Goal: Information Seeking & Learning: Learn about a topic

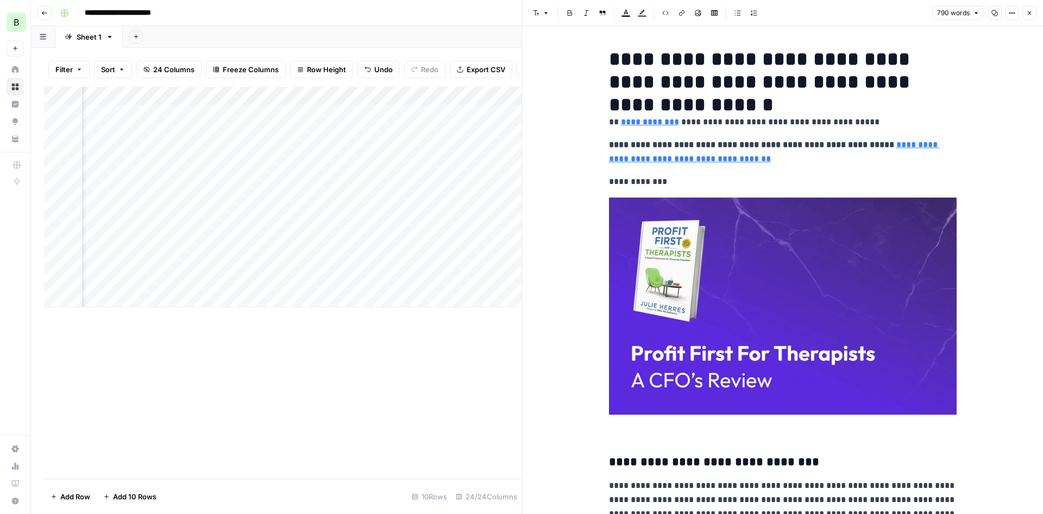
scroll to position [261, 0]
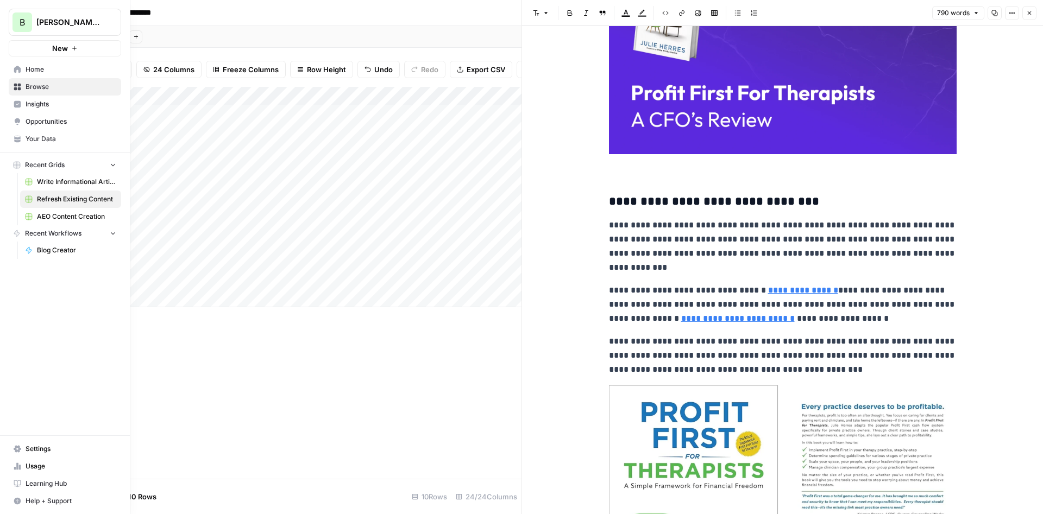
click at [40, 124] on span "Opportunities" at bounding box center [71, 122] width 91 height 10
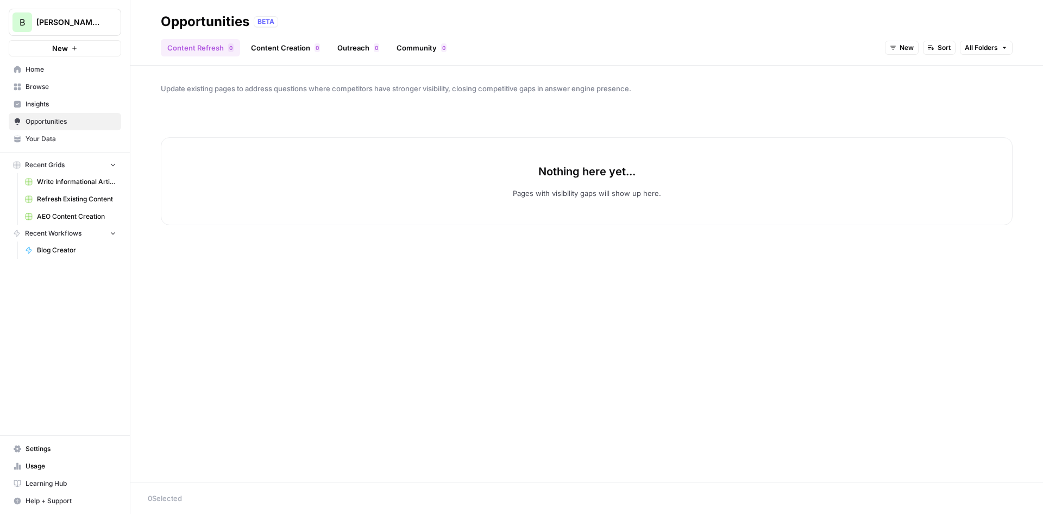
click at [54, 105] on span "Insights" at bounding box center [71, 104] width 91 height 10
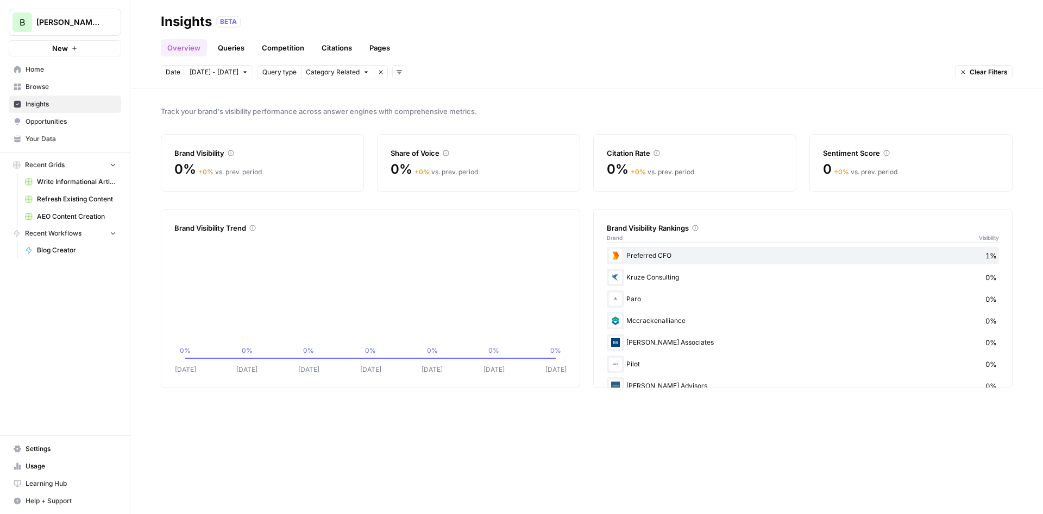
click at [233, 58] on header "Insights BETA Overview Queries Competition Citations Pages Date [DATE] - [DATE]…" at bounding box center [586, 44] width 912 height 89
click at [259, 49] on link "Competition" at bounding box center [282, 47] width 55 height 17
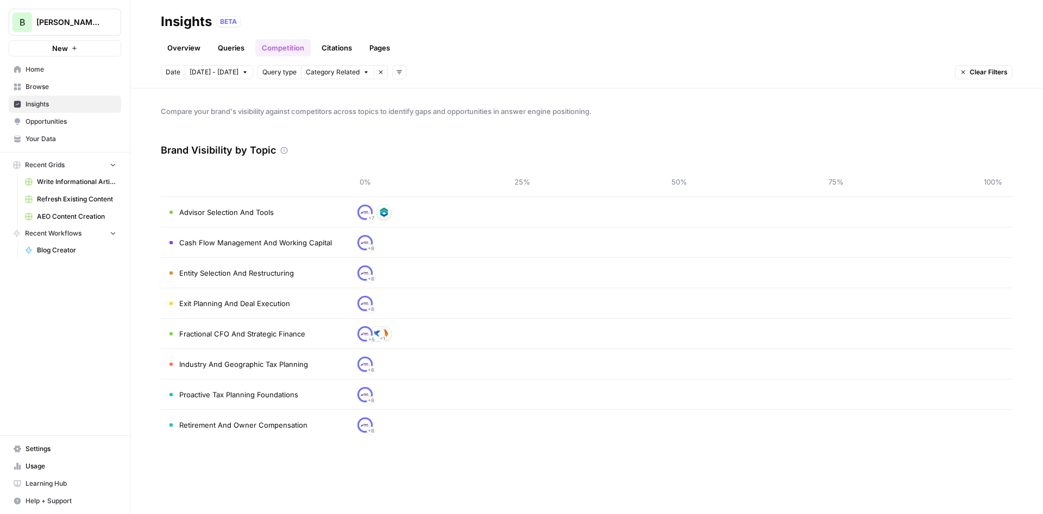
click at [279, 209] on td "Advisor Selection And Tools" at bounding box center [253, 212] width 185 height 30
click at [264, 219] on td "Advisor Selection And Tools" at bounding box center [253, 212] width 185 height 30
click at [263, 216] on span "Advisor Selection And Tools" at bounding box center [226, 212] width 94 height 11
click at [263, 214] on span "Advisor Selection And Tools" at bounding box center [226, 212] width 94 height 11
click at [284, 150] on icon at bounding box center [284, 151] width 8 height 8
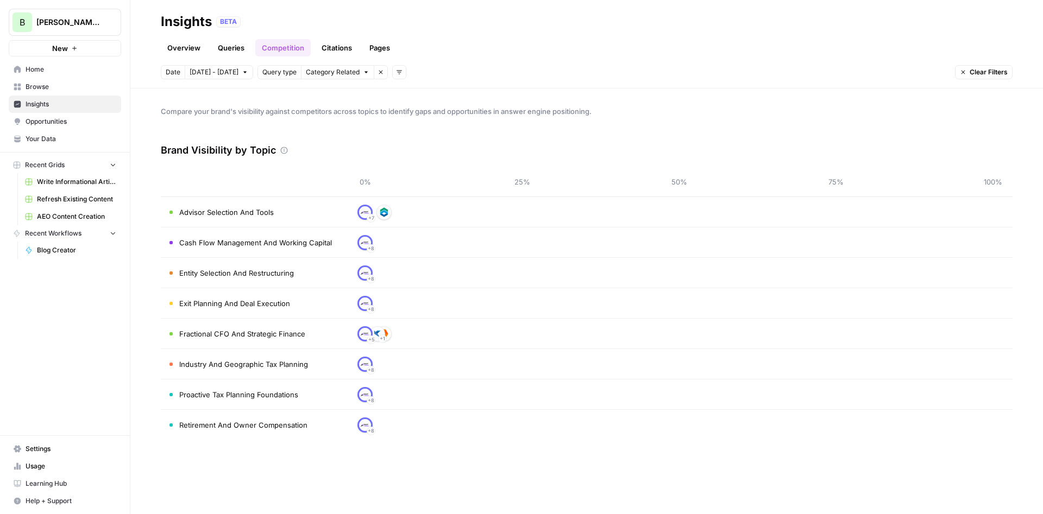
click at [314, 32] on div "Overview Queries Competition Citations Pages" at bounding box center [587, 43] width 852 height 26
click at [330, 48] on link "Citations" at bounding box center [336, 47] width 43 height 17
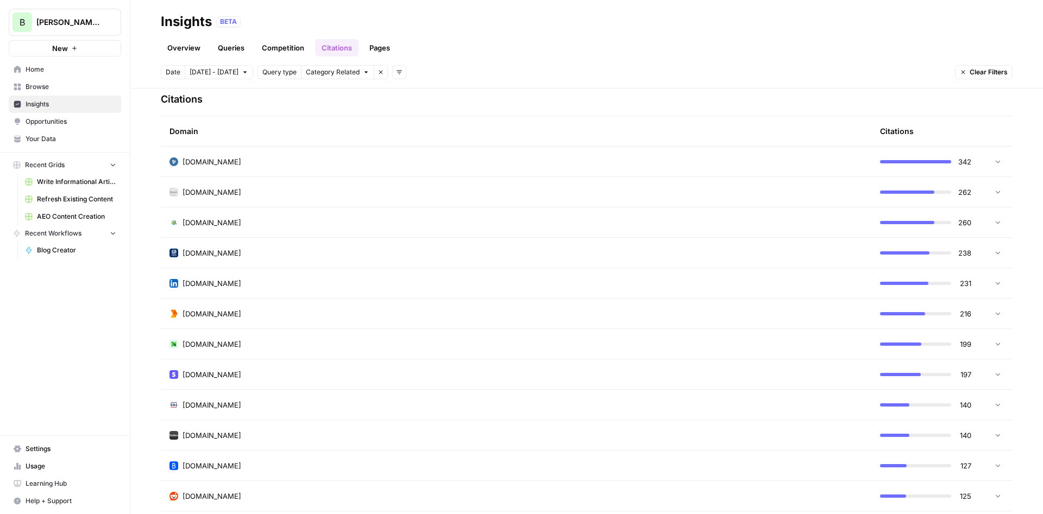
scroll to position [261, 0]
click at [301, 161] on div "[DOMAIN_NAME]" at bounding box center [515, 159] width 693 height 11
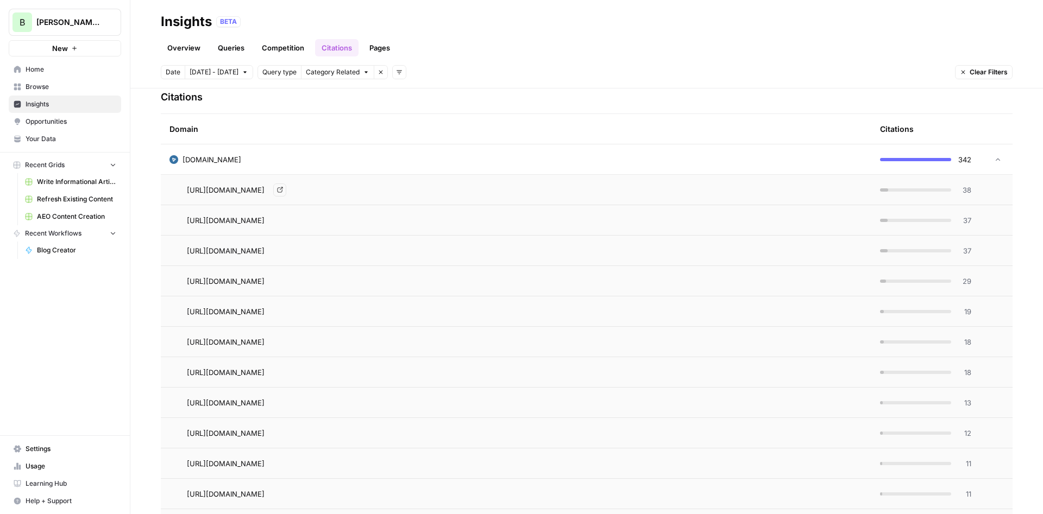
click at [264, 187] on span "[URL][DOMAIN_NAME]" at bounding box center [226, 190] width 78 height 11
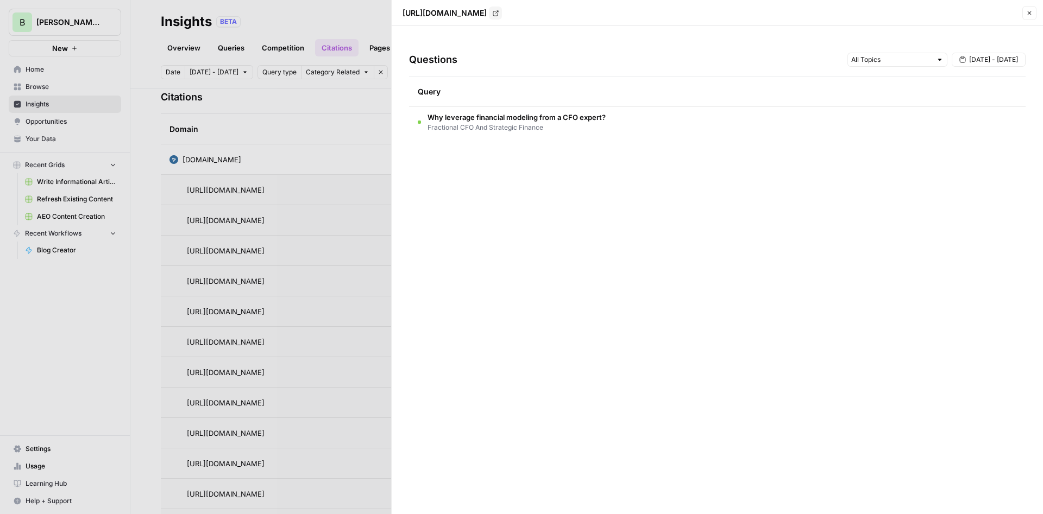
click at [548, 124] on span "Fractional CFO And Strategic Finance" at bounding box center [516, 128] width 178 height 10
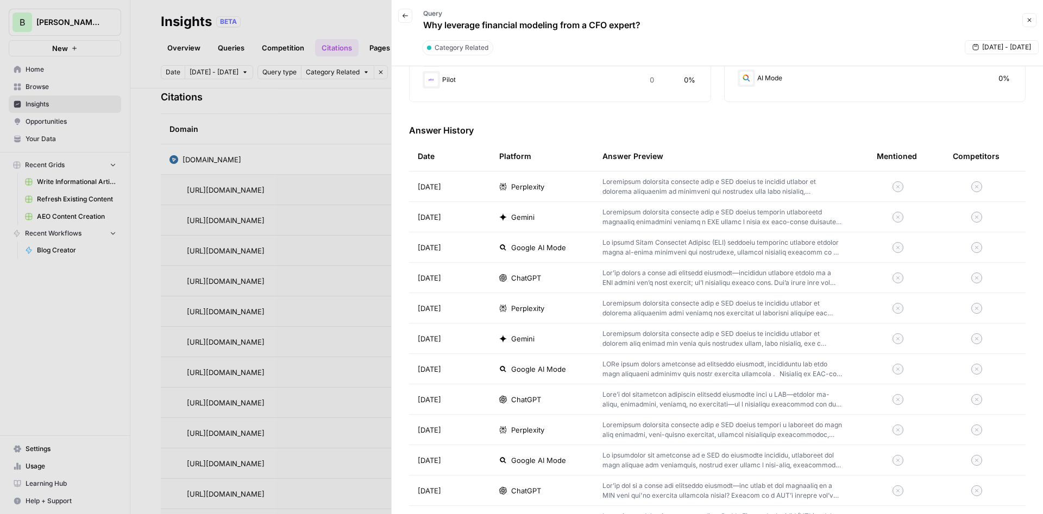
scroll to position [326, 0]
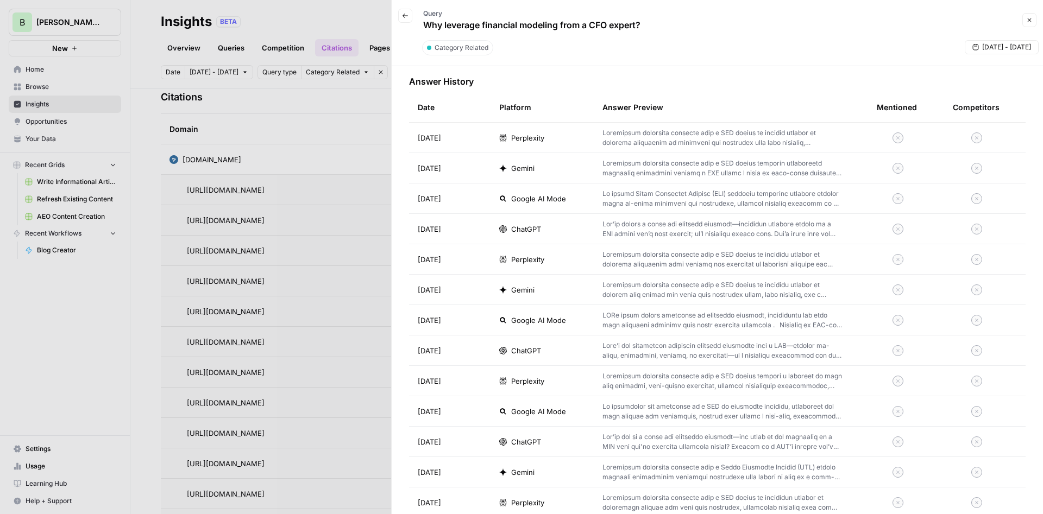
click at [348, 270] on div at bounding box center [521, 257] width 1043 height 514
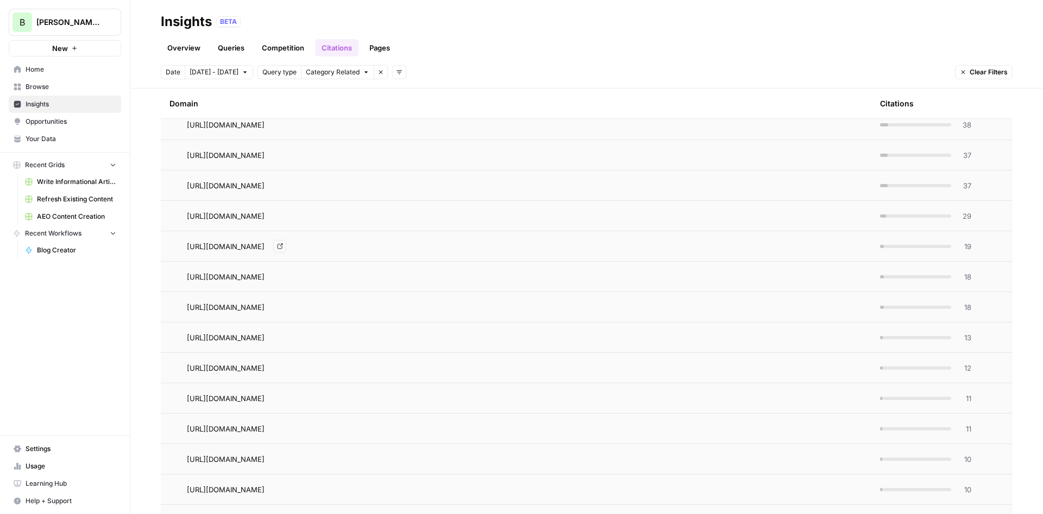
click at [286, 242] on link "Go to page" at bounding box center [279, 246] width 13 height 13
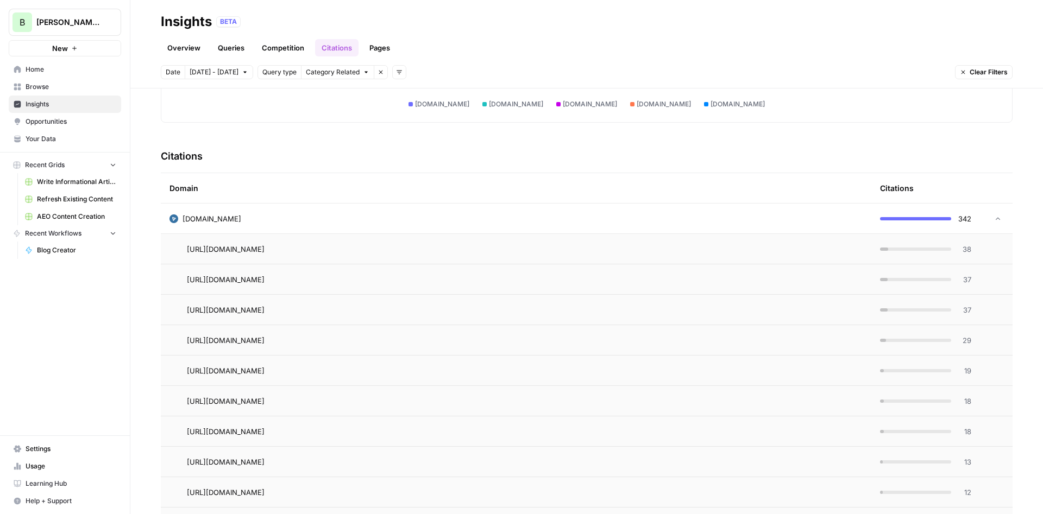
scroll to position [196, 0]
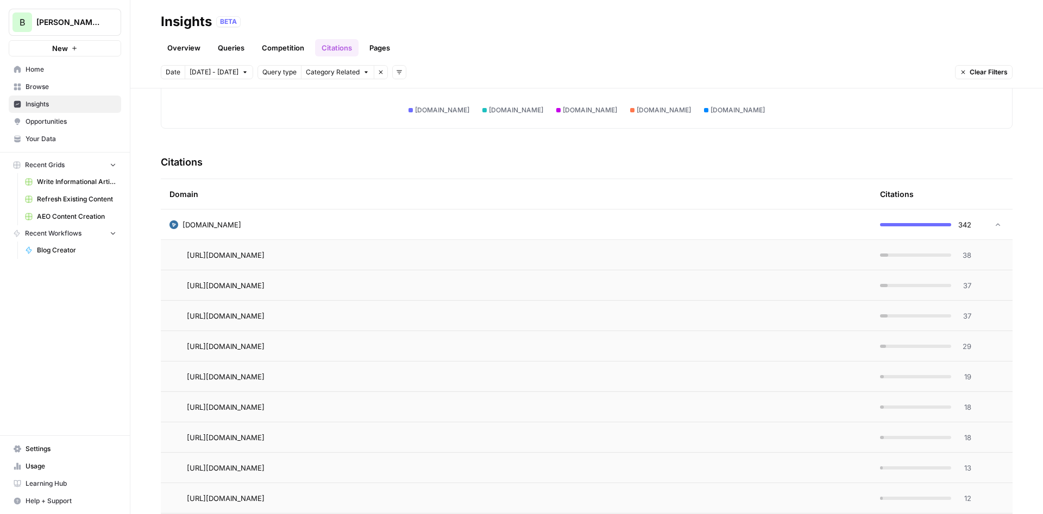
click at [567, 213] on td "[DOMAIN_NAME]" at bounding box center [516, 225] width 710 height 30
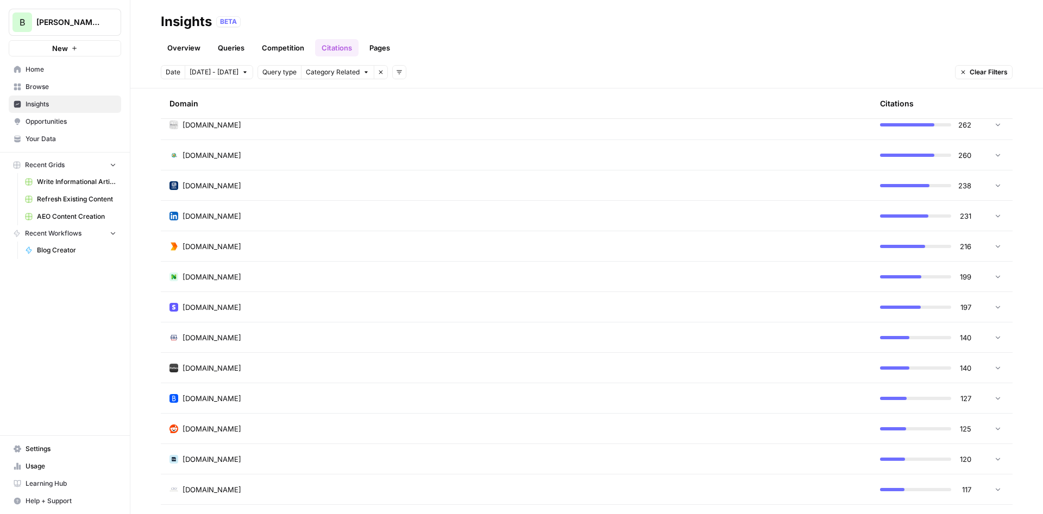
scroll to position [261, 0]
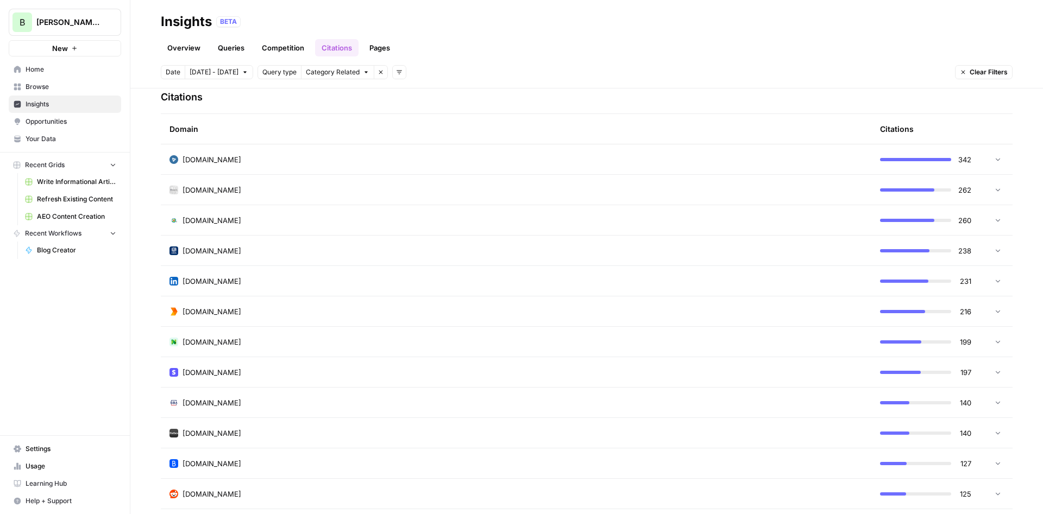
click at [263, 282] on div "[DOMAIN_NAME]" at bounding box center [515, 281] width 693 height 11
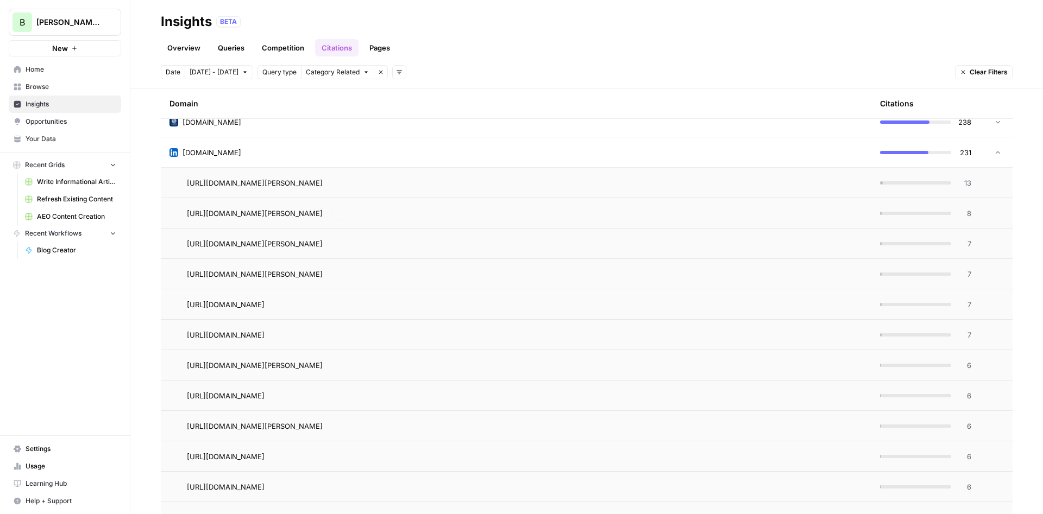
scroll to position [391, 0]
click at [676, 179] on div "[URL][DOMAIN_NAME][PERSON_NAME] Go to page" at bounding box center [525, 181] width 676 height 13
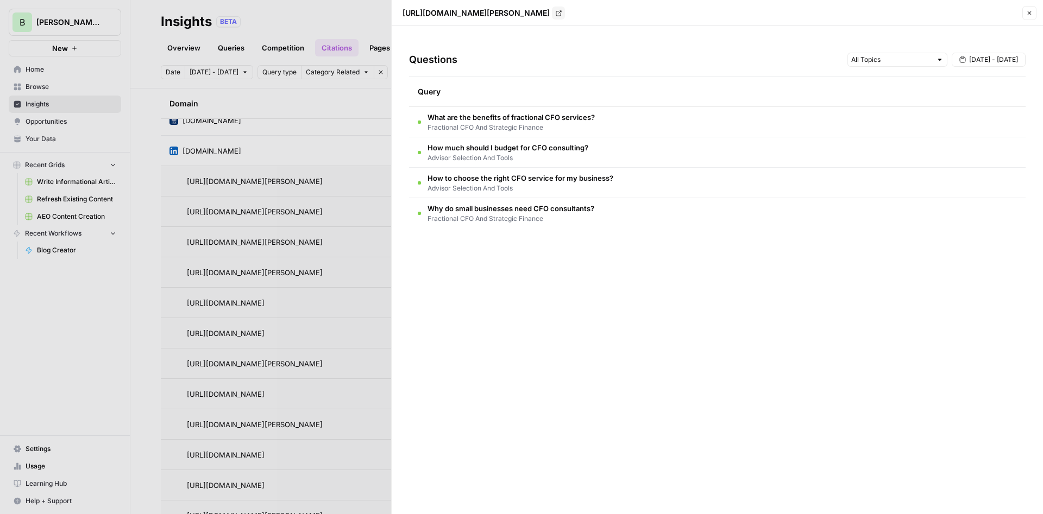
click at [584, 119] on span "What are the benefits of fractional CFO services?" at bounding box center [510, 117] width 167 height 11
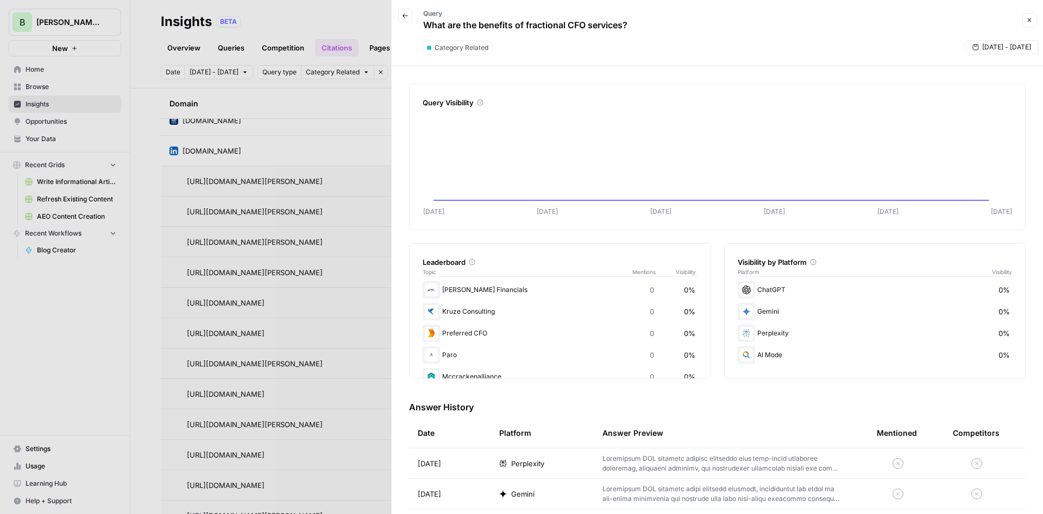
click at [338, 182] on div at bounding box center [521, 257] width 1043 height 514
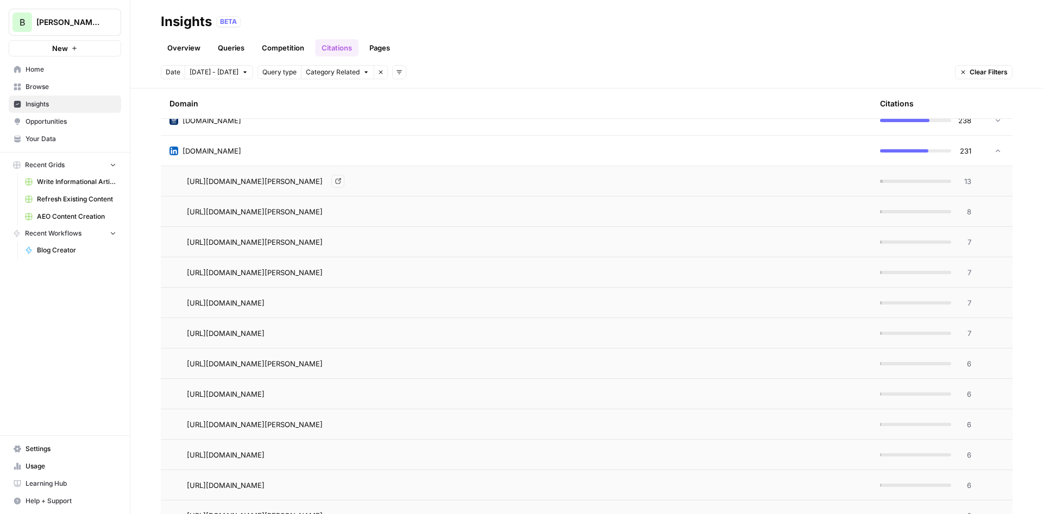
click at [344, 181] on link "Go to page" at bounding box center [337, 181] width 13 height 13
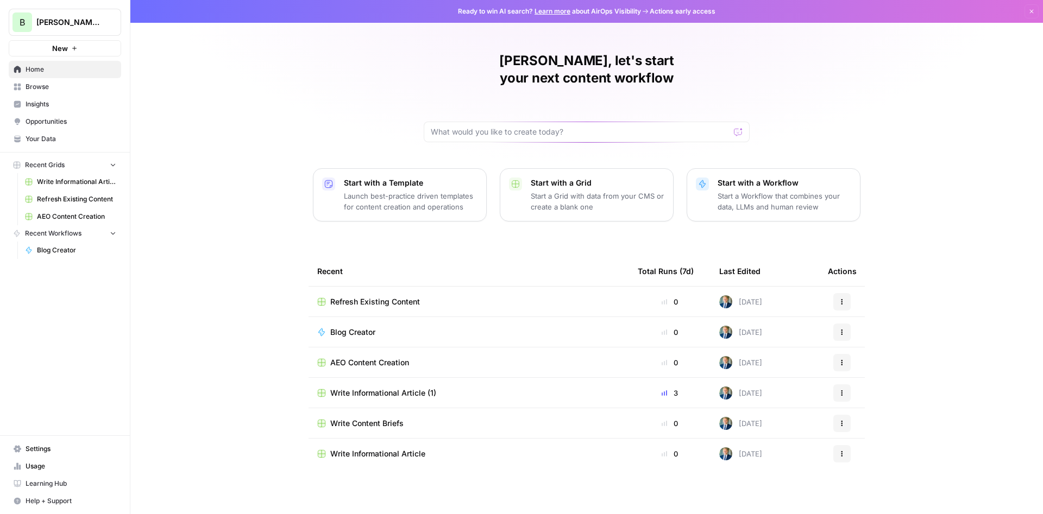
click at [58, 123] on span "Opportunities" at bounding box center [71, 122] width 91 height 10
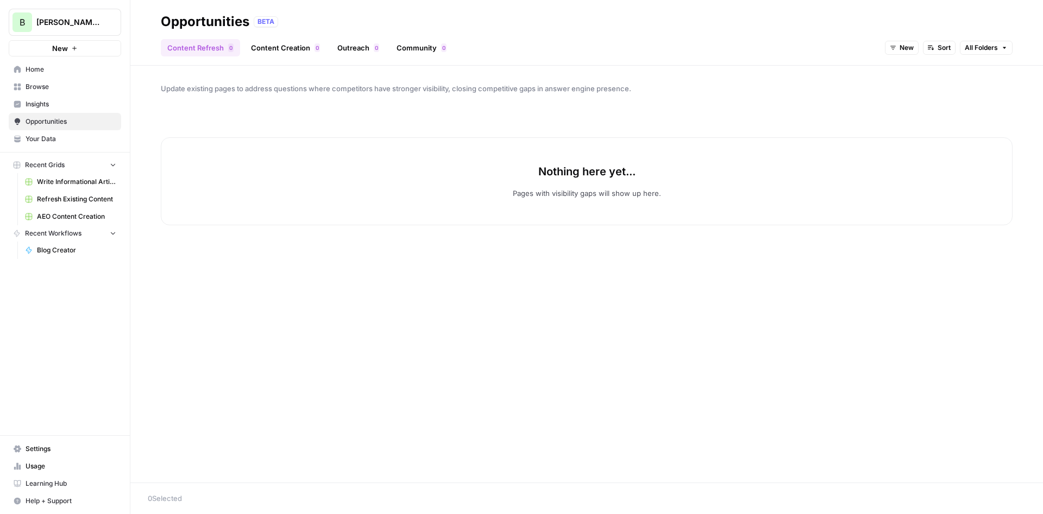
click at [274, 52] on link "Content Creation 0" at bounding box center [285, 47] width 82 height 17
click at [190, 52] on link "Content Refresh 0" at bounding box center [200, 47] width 79 height 17
click at [281, 51] on link "Content Creation 0" at bounding box center [285, 47] width 82 height 17
click at [362, 46] on link "Outreach 0" at bounding box center [358, 47] width 55 height 17
click at [432, 55] on link "Community 0" at bounding box center [421, 47] width 63 height 17
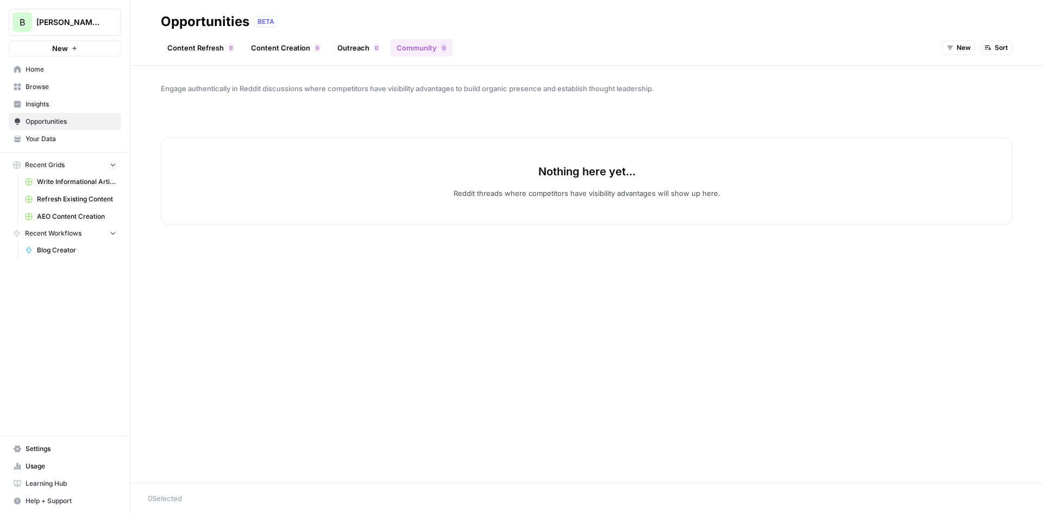
click at [207, 39] on div "Content Refresh 0 Content Creation 0 Outreach 0 Community 0 New Sort" at bounding box center [587, 43] width 852 height 26
click at [204, 48] on link "Content Refresh 0" at bounding box center [200, 47] width 79 height 17
click at [74, 107] on span "Insights" at bounding box center [71, 104] width 91 height 10
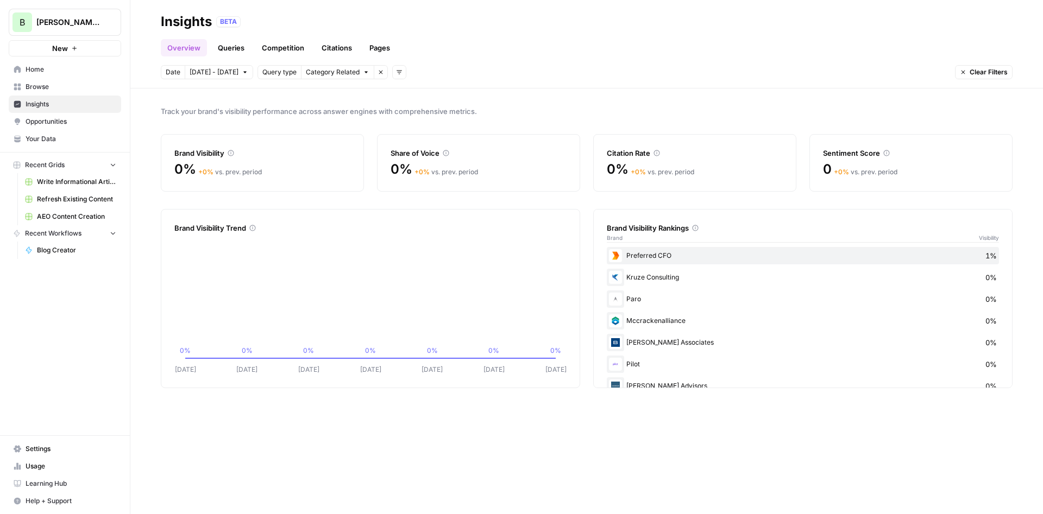
click at [231, 48] on link "Queries" at bounding box center [231, 47] width 40 height 17
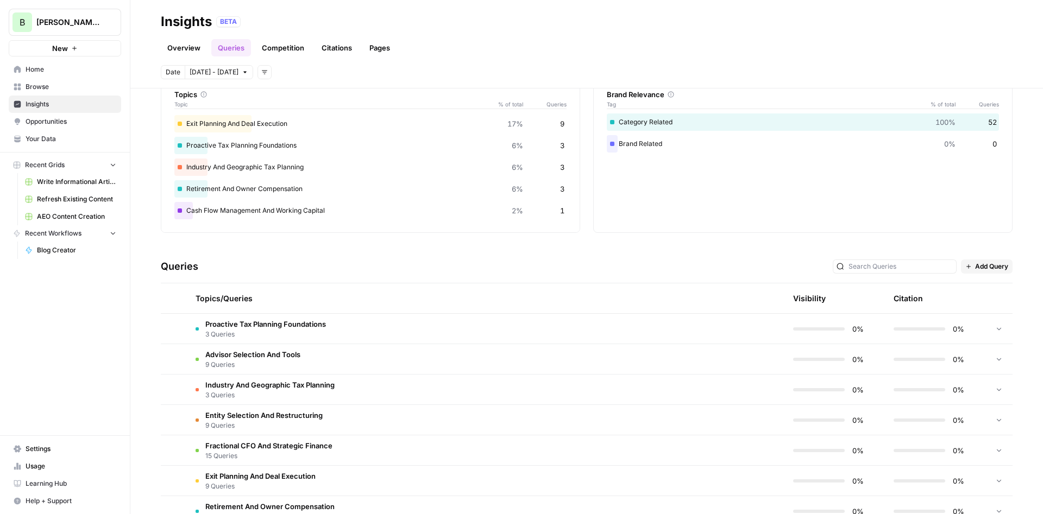
scroll to position [119, 0]
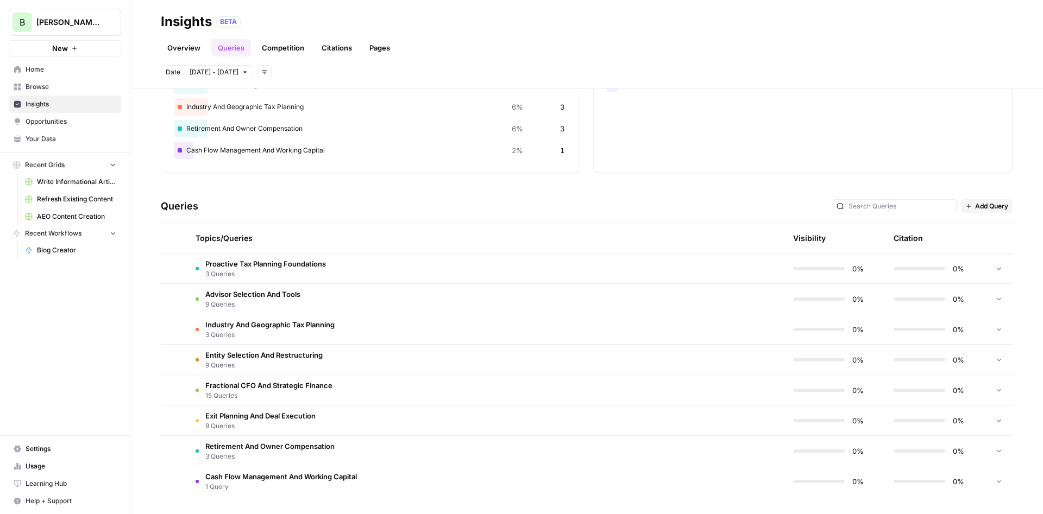
click at [303, 385] on span "Fractional CFO And Strategic Finance" at bounding box center [268, 385] width 127 height 11
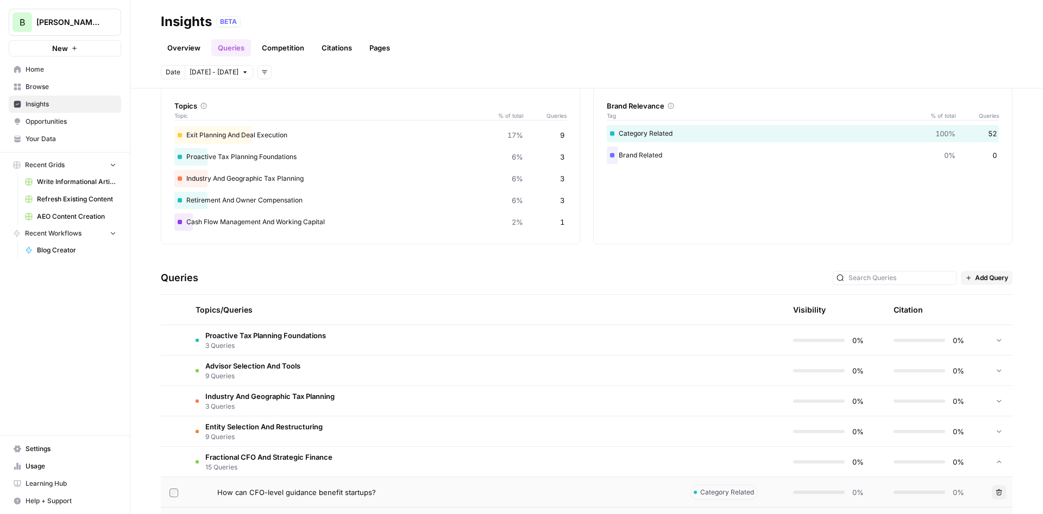
scroll to position [0, 0]
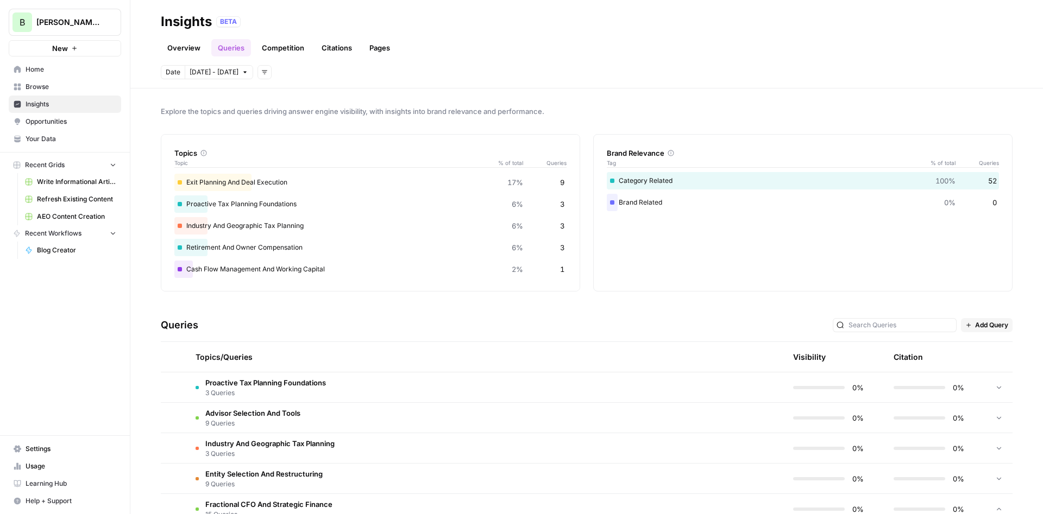
click at [283, 52] on link "Competition" at bounding box center [282, 47] width 55 height 17
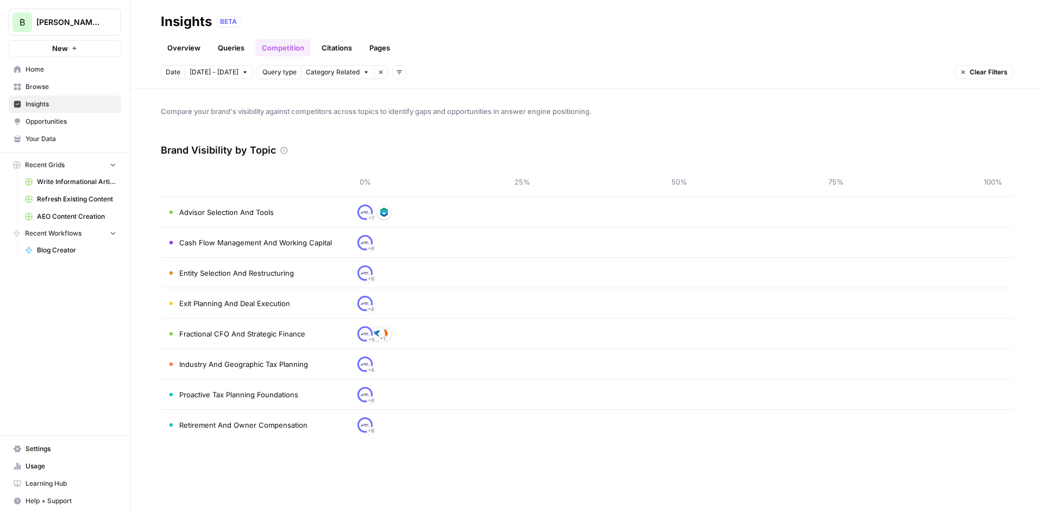
click at [345, 48] on link "Citations" at bounding box center [336, 47] width 43 height 17
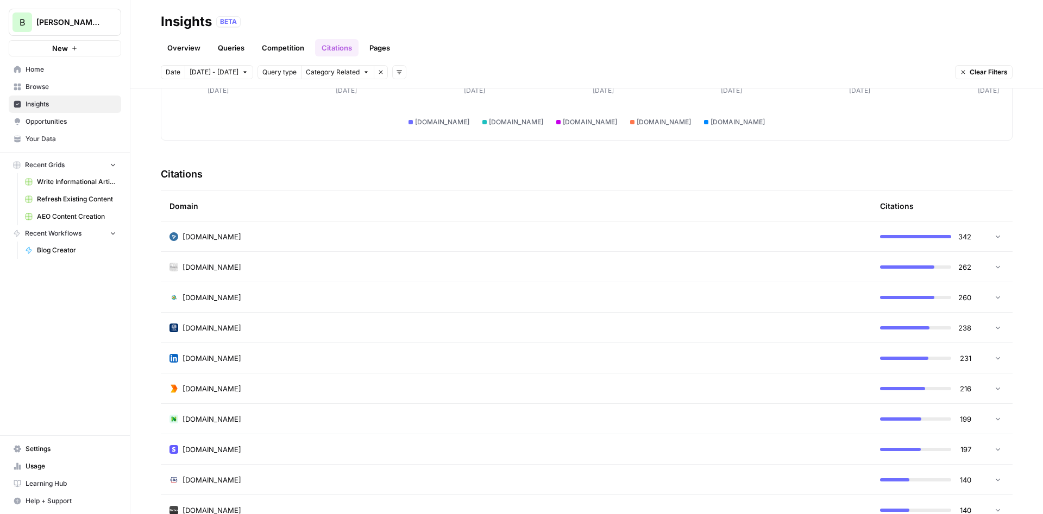
scroll to position [130, 0]
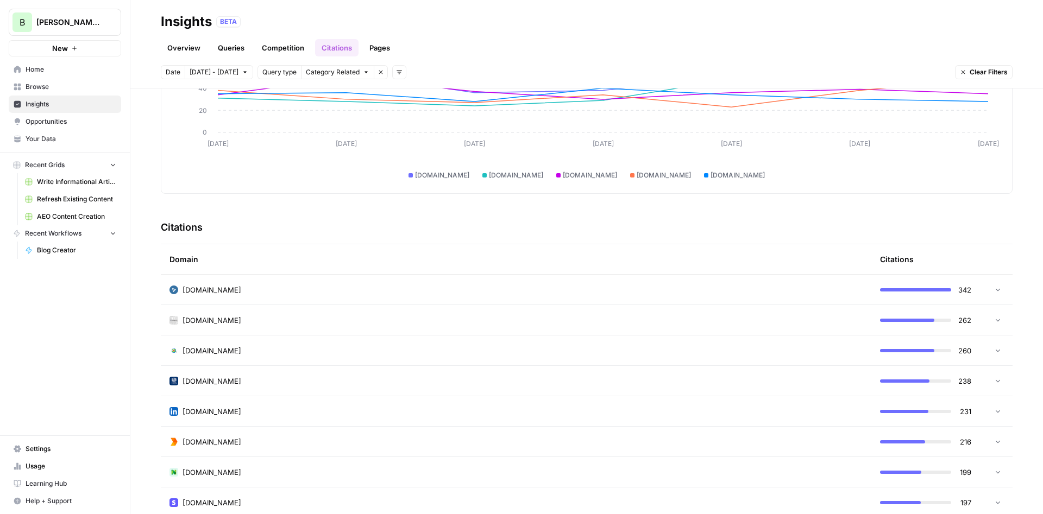
click at [240, 294] on div "[DOMAIN_NAME]" at bounding box center [515, 290] width 693 height 11
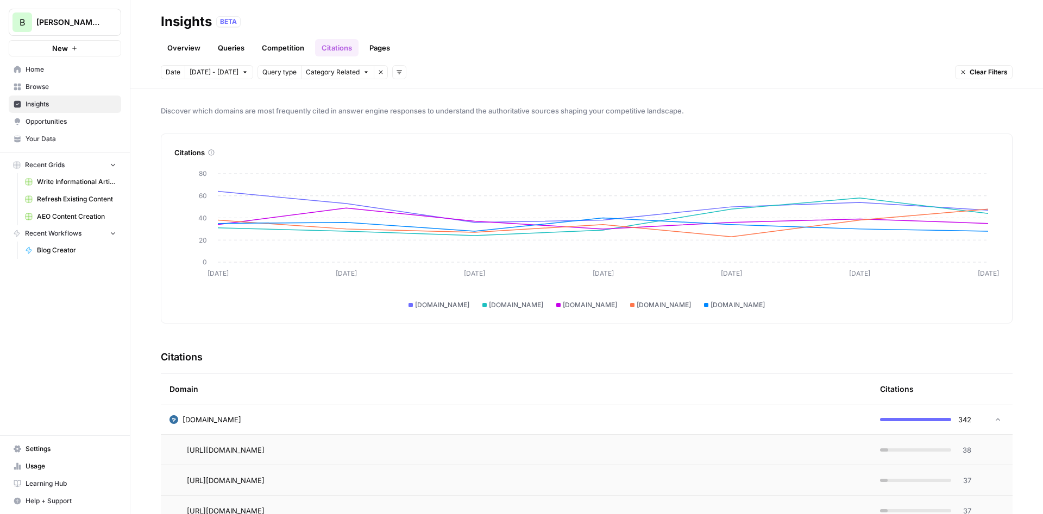
scroll to position [0, 0]
click at [310, 416] on div "[DOMAIN_NAME]" at bounding box center [515, 420] width 693 height 11
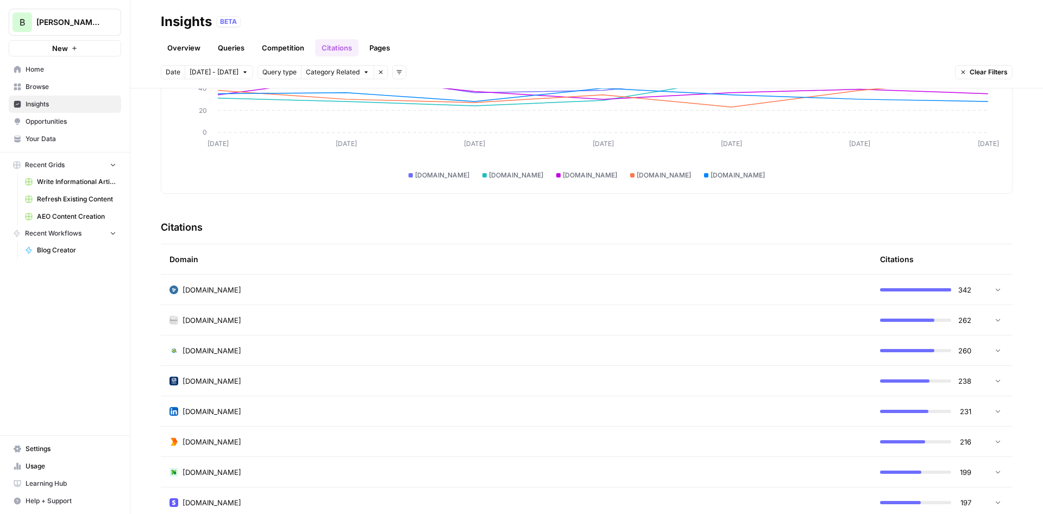
click at [234, 289] on div "[DOMAIN_NAME]" at bounding box center [515, 290] width 693 height 11
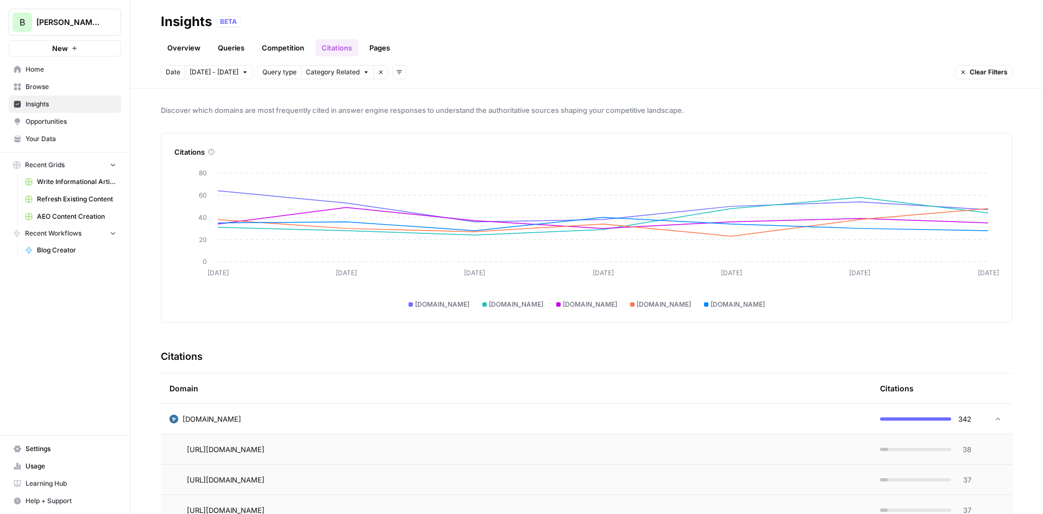
scroll to position [0, 0]
click at [253, 411] on td "[DOMAIN_NAME]" at bounding box center [516, 420] width 710 height 30
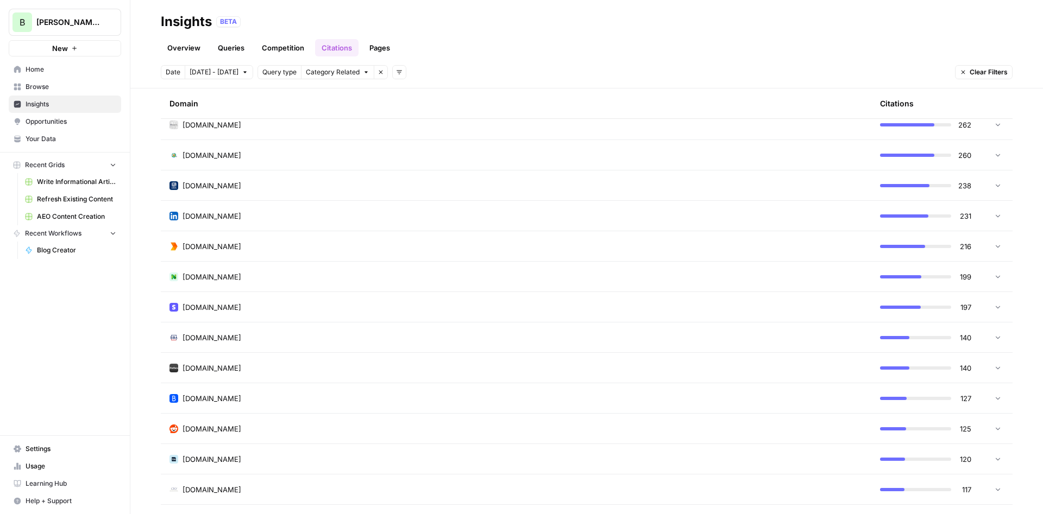
scroll to position [196, 0]
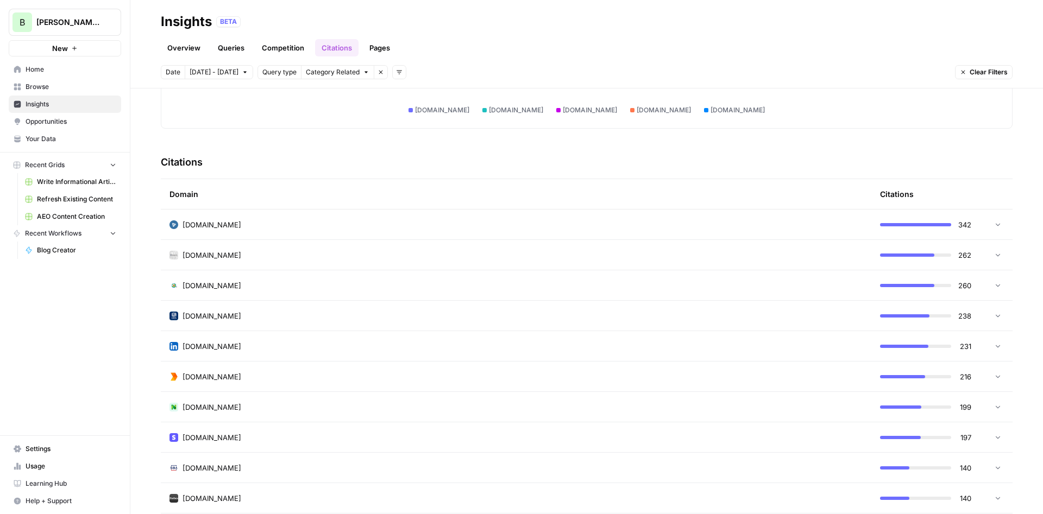
click at [236, 224] on div "[DOMAIN_NAME]" at bounding box center [515, 224] width 693 height 11
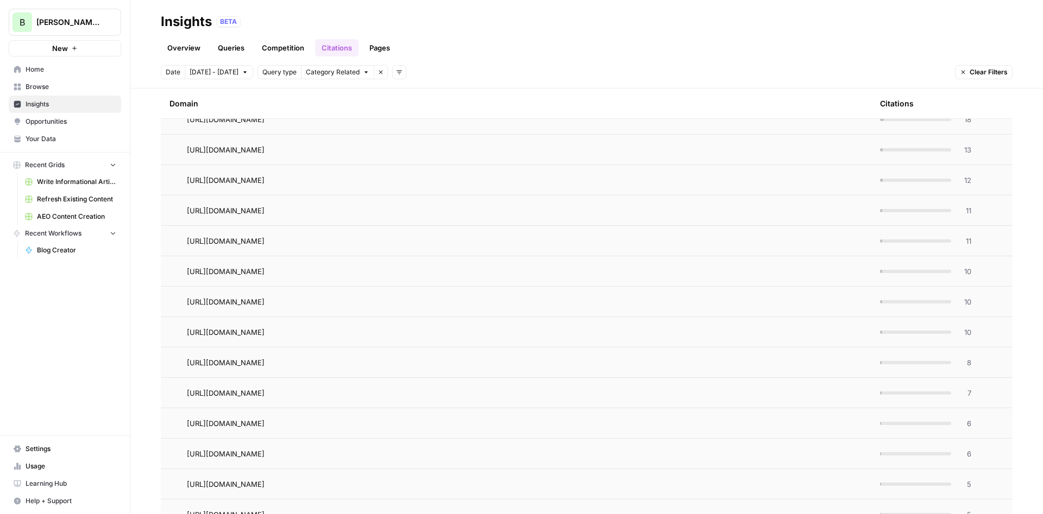
scroll to position [521, 0]
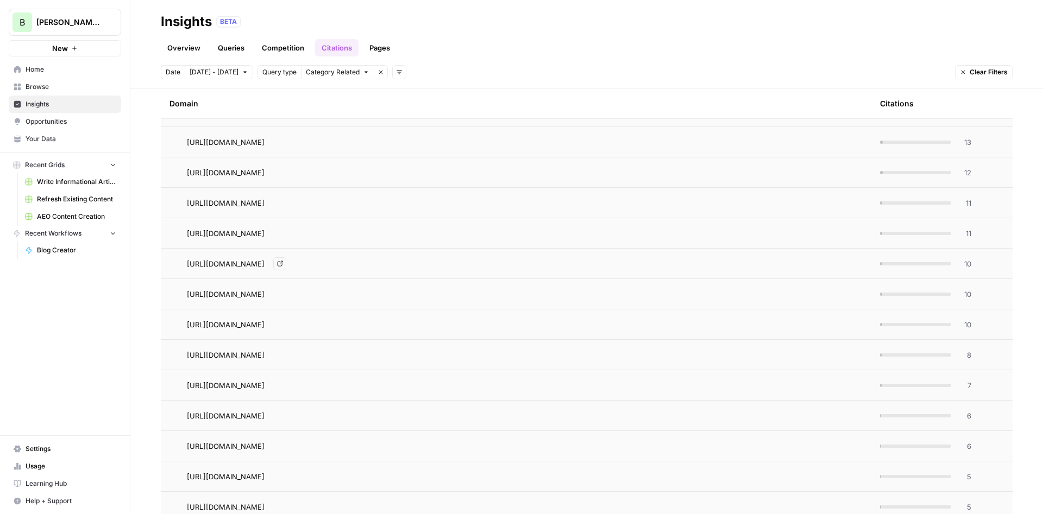
click at [283, 261] on icon "Go to page https://nowcfo.com/common-challenges-when-hiring-an-outsourced-cfo/" at bounding box center [280, 264] width 6 height 6
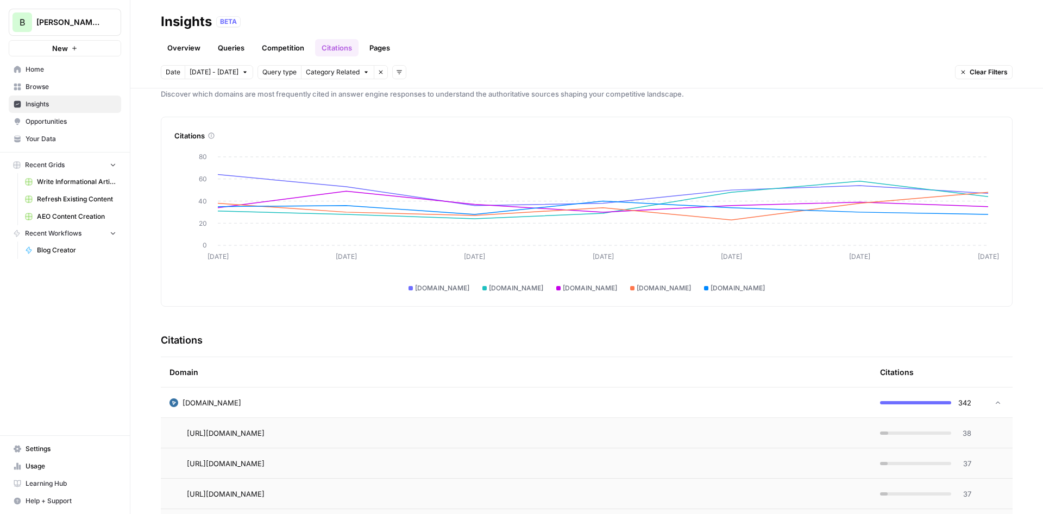
scroll to position [0, 0]
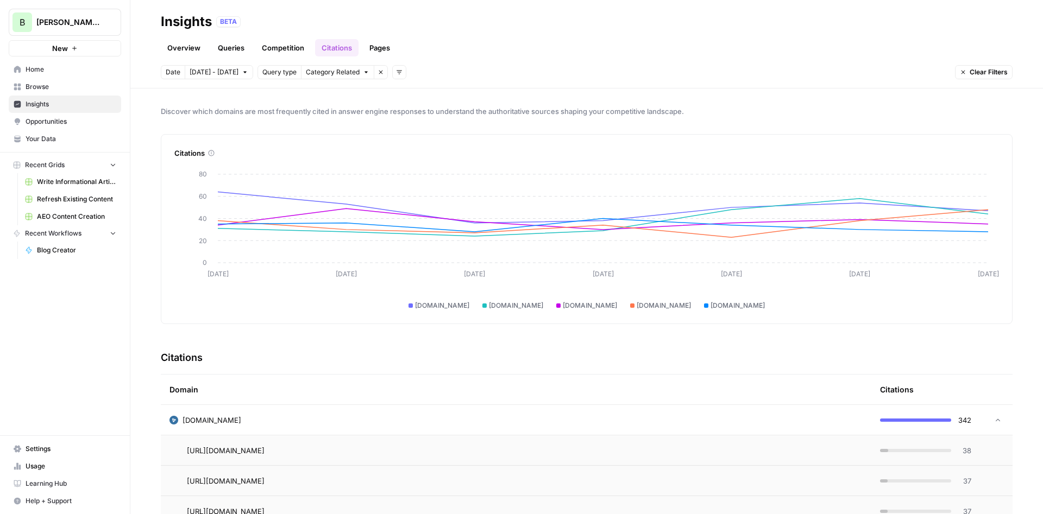
click at [282, 45] on link "Competition" at bounding box center [282, 47] width 55 height 17
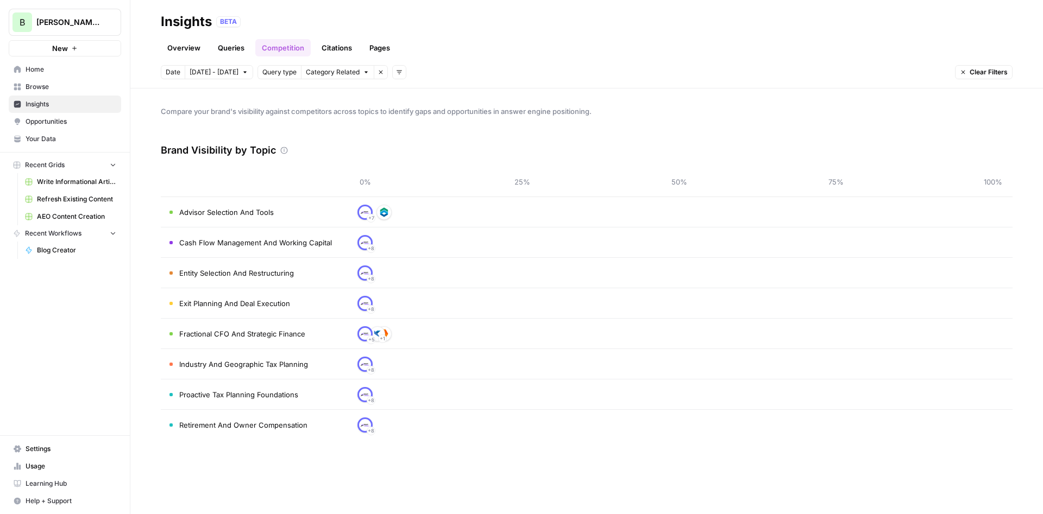
click at [43, 119] on span "Opportunities" at bounding box center [71, 122] width 91 height 10
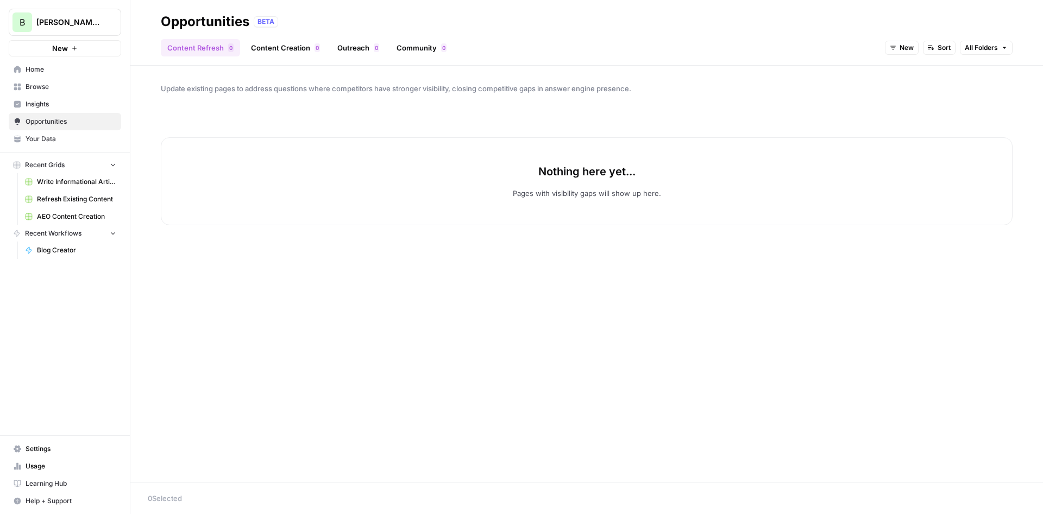
click at [83, 166] on button "Recent Grids" at bounding box center [65, 165] width 112 height 16
click at [79, 247] on span "Blog Creator" at bounding box center [76, 250] width 79 height 10
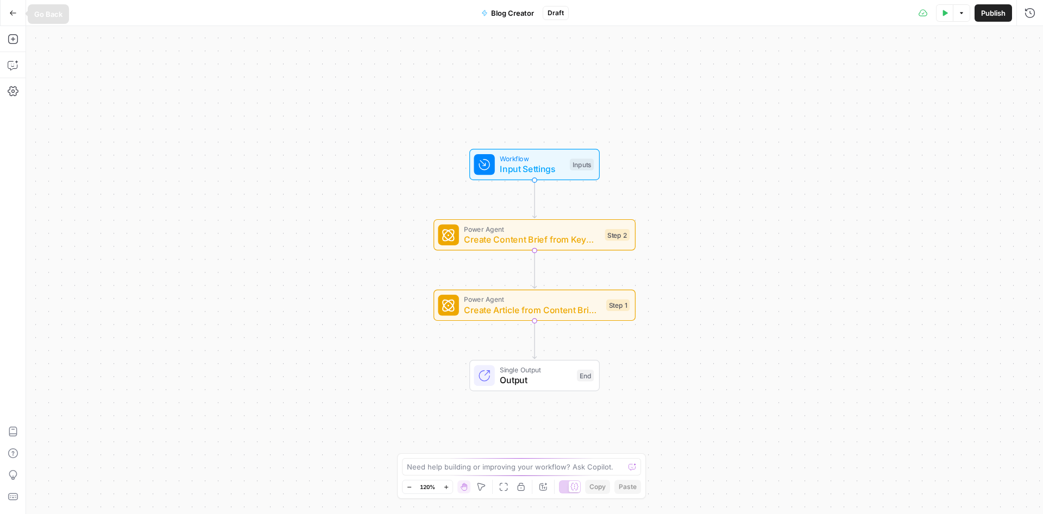
click at [5, 17] on button "Go Back" at bounding box center [13, 13] width 20 height 20
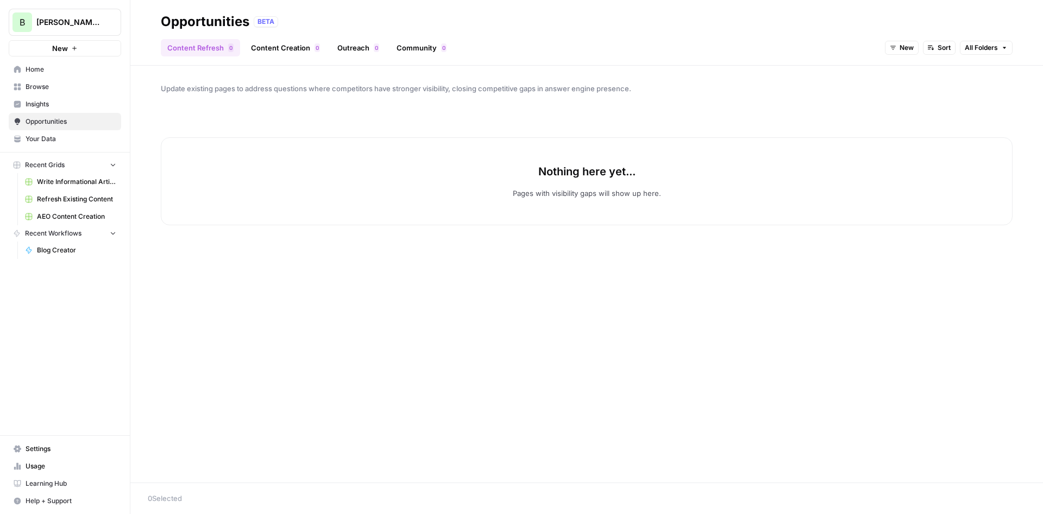
click at [66, 98] on link "Insights" at bounding box center [65, 104] width 112 height 17
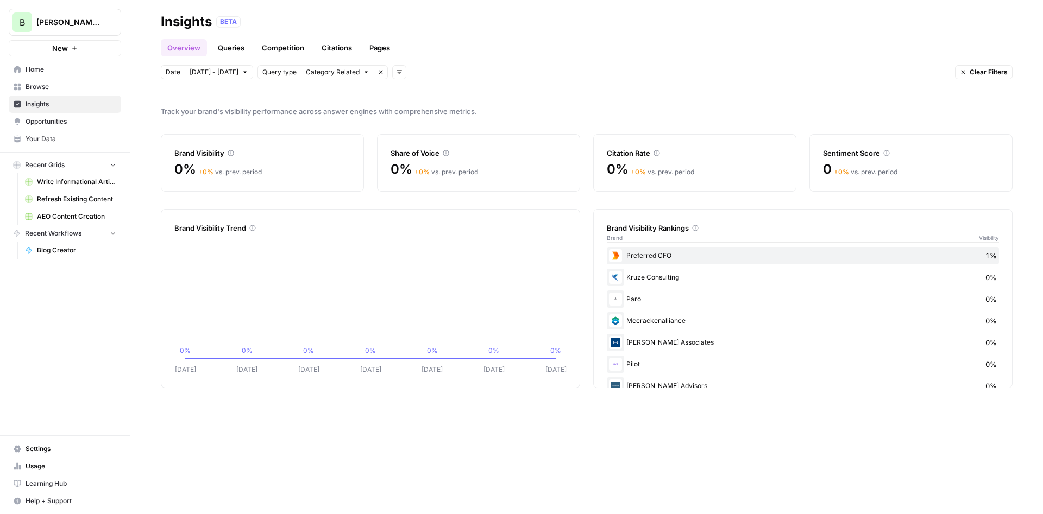
click at [242, 48] on link "Queries" at bounding box center [231, 47] width 40 height 17
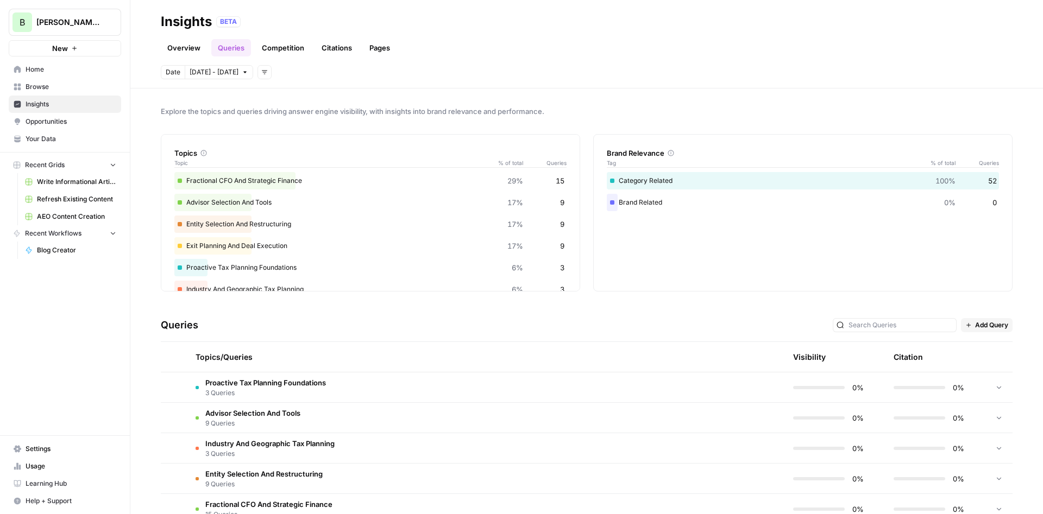
drag, startPoint x: 233, startPoint y: 187, endPoint x: 242, endPoint y: 180, distance: 11.3
click at [242, 180] on div "Fractional CFO And Strategic Finance 29% 15" at bounding box center [370, 180] width 392 height 17
drag, startPoint x: 242, startPoint y: 182, endPoint x: 300, endPoint y: 193, distance: 59.1
click at [301, 192] on div "Fractional CFO And Strategic Finance 29% 15 Advisor Selection And Tools 17% 9 E…" at bounding box center [370, 256] width 392 height 169
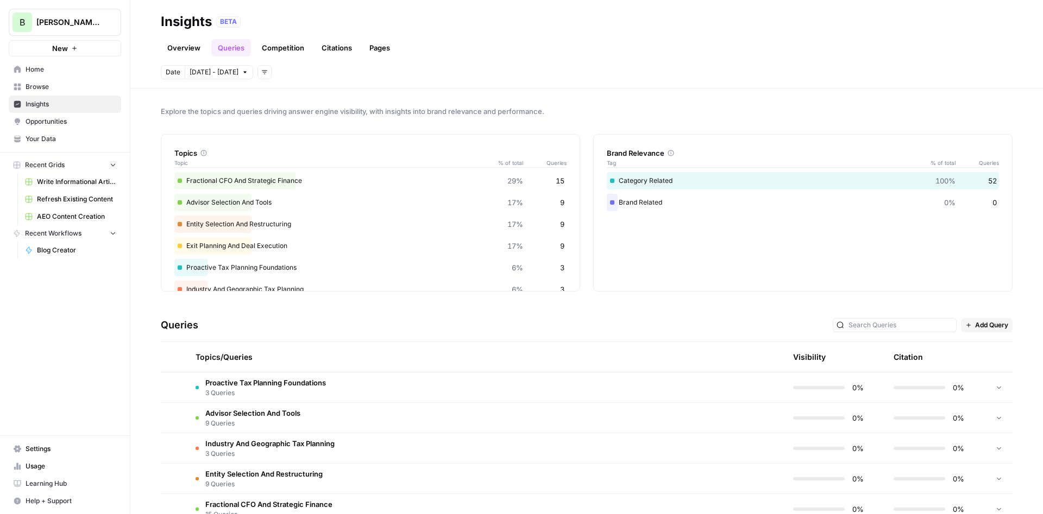
click at [297, 198] on div "Advisor Selection And Tools 17% 9" at bounding box center [370, 202] width 392 height 17
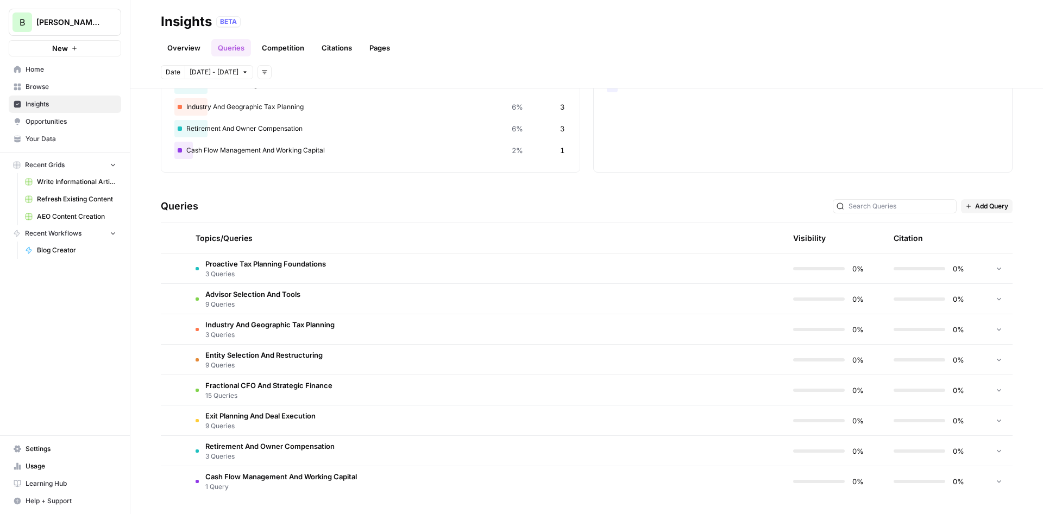
click at [344, 393] on td "Fractional CFO And Strategic Finance 15 Queries" at bounding box center [434, 390] width 494 height 30
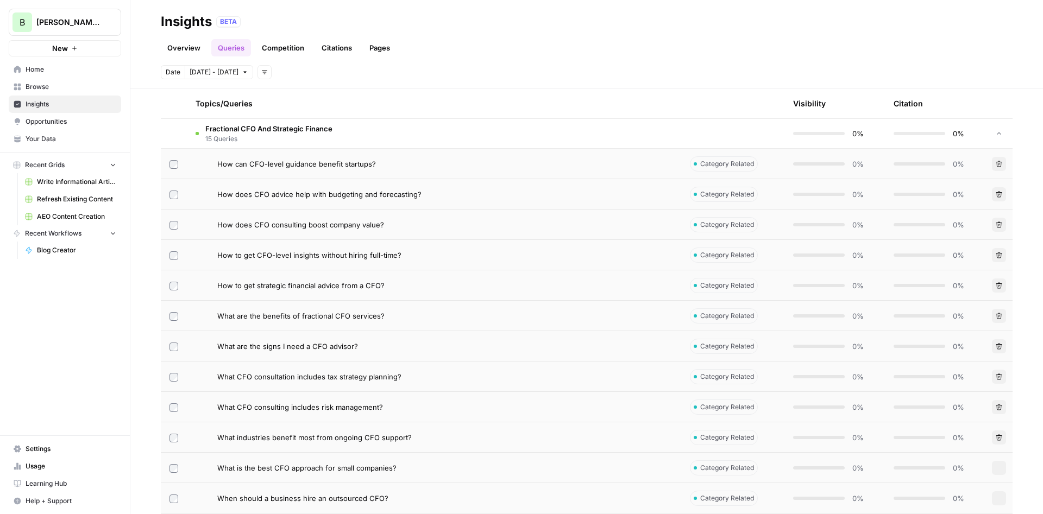
scroll to position [380, 0]
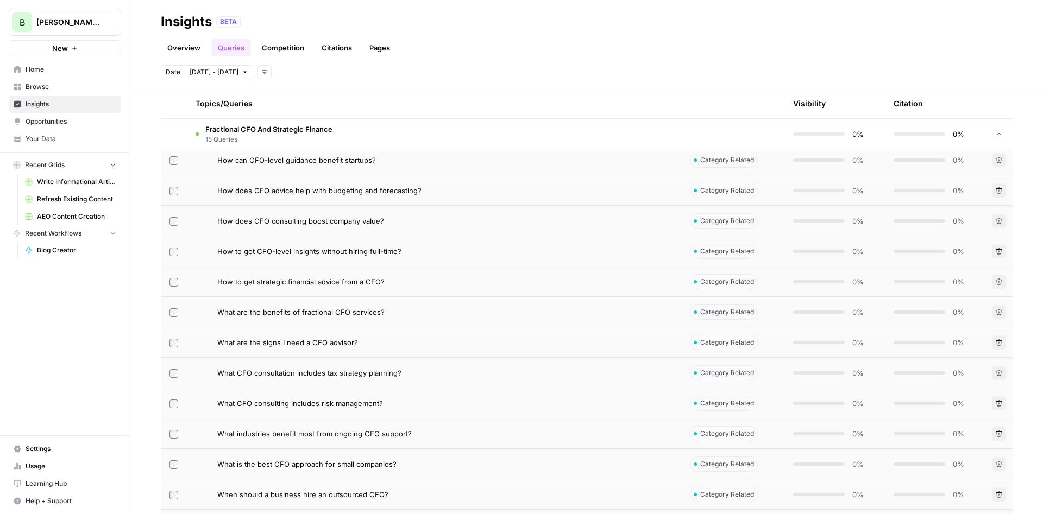
click at [295, 195] on span "How does CFO advice help with budgeting and forecasting?" at bounding box center [319, 190] width 204 height 11
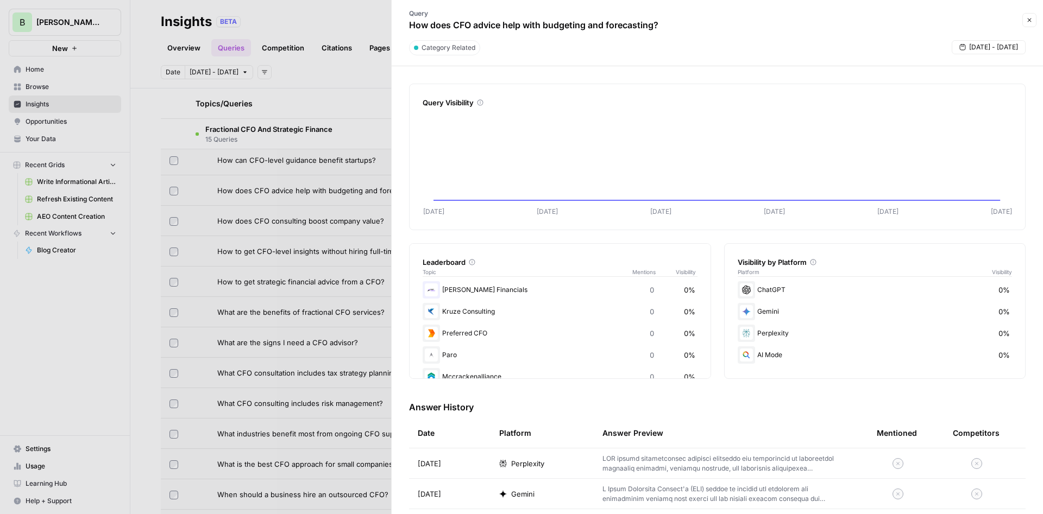
click at [605, 225] on div "Oct 08 Oct 09 Oct 11 Oct 12 Oct 13 Oct 14 Oct 09 undefined%" at bounding box center [717, 169] width 589 height 119
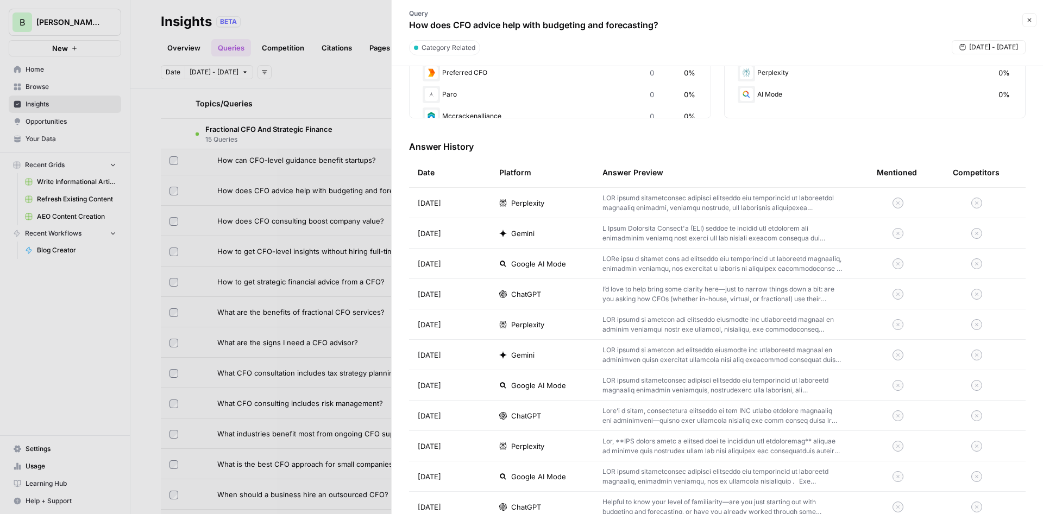
drag, startPoint x: 658, startPoint y: 267, endPoint x: 766, endPoint y: 267, distance: 107.5
click at [766, 267] on p at bounding box center [722, 264] width 240 height 20
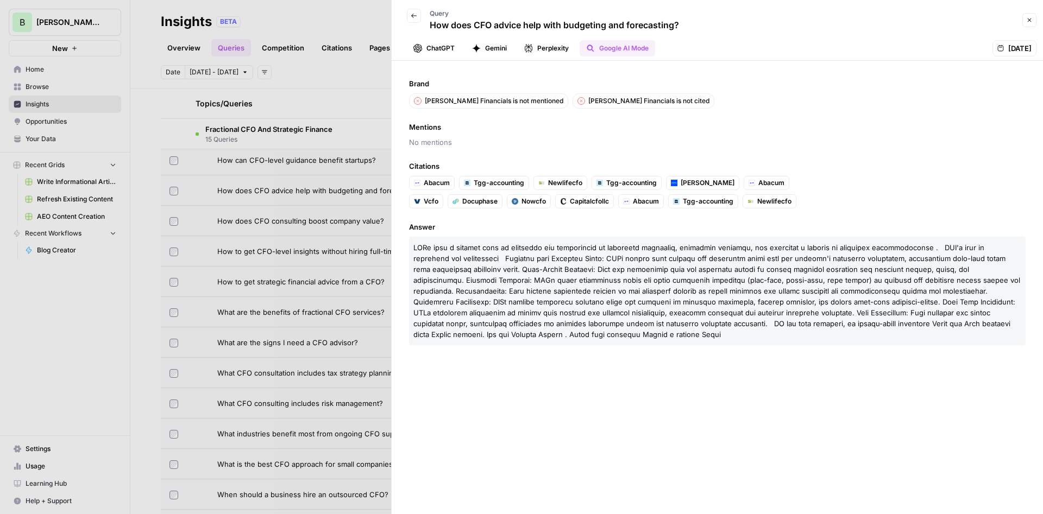
click at [600, 47] on button "Google AI Mode" at bounding box center [616, 48] width 75 height 16
click at [1030, 19] on icon "button" at bounding box center [1029, 20] width 7 height 7
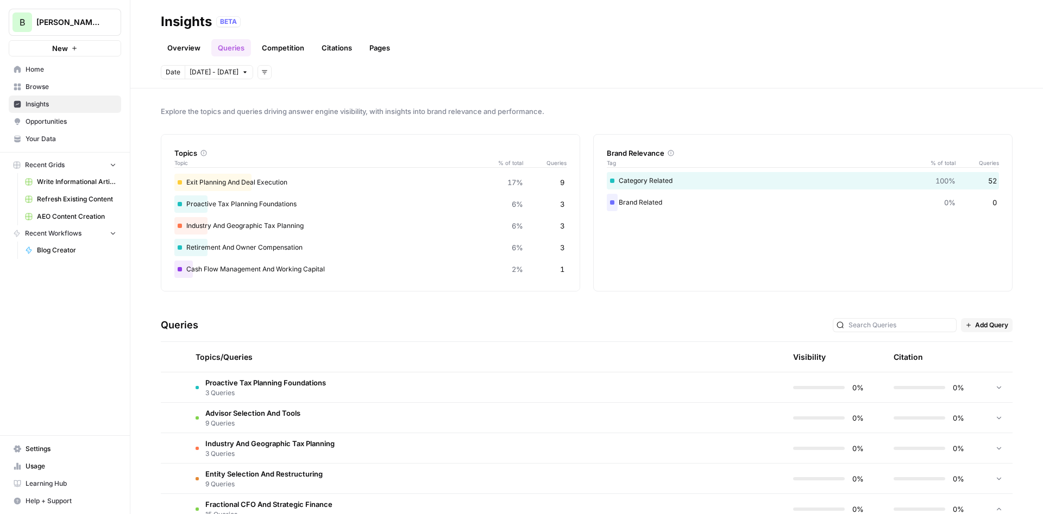
click at [286, 50] on link "Competition" at bounding box center [282, 47] width 55 height 17
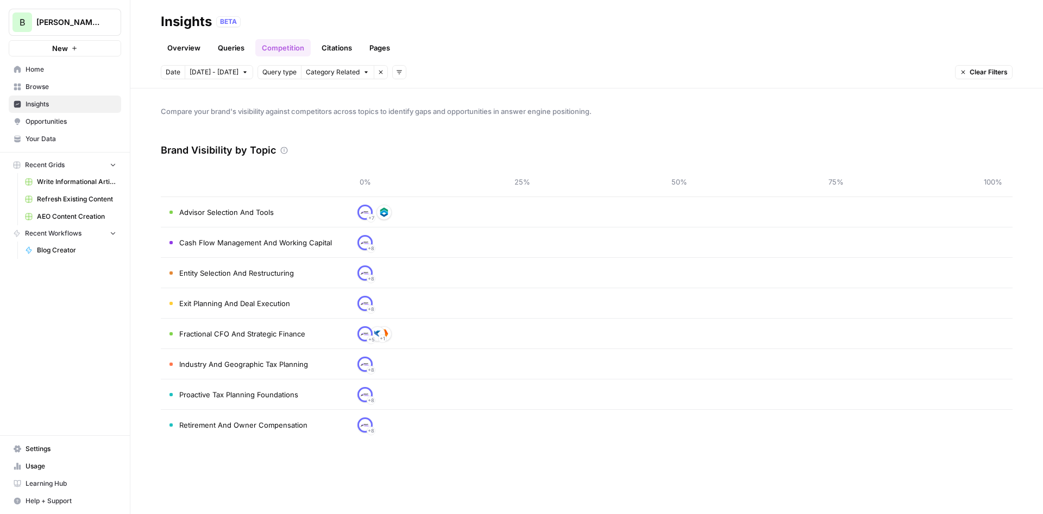
click at [332, 50] on link "Citations" at bounding box center [336, 47] width 43 height 17
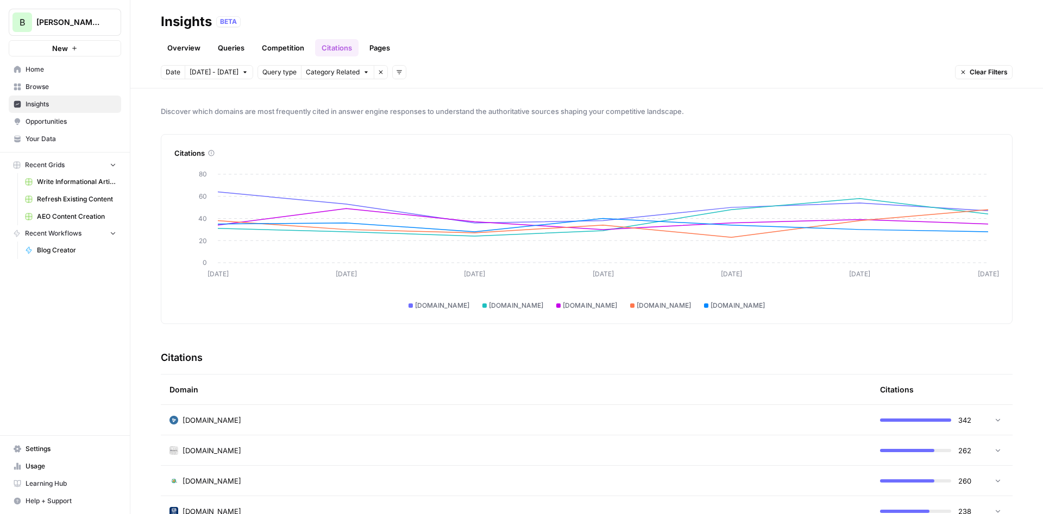
scroll to position [196, 0]
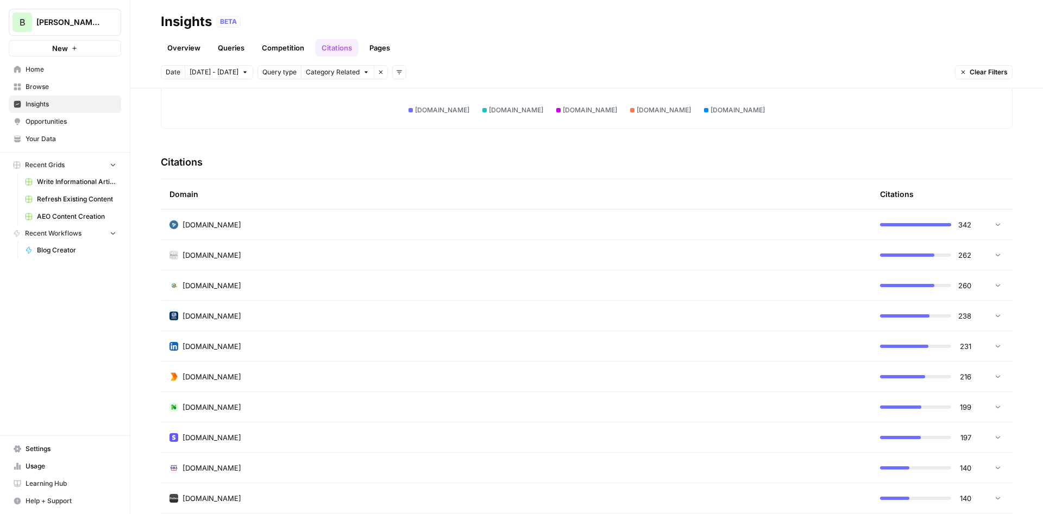
click at [242, 226] on div "[DOMAIN_NAME]" at bounding box center [515, 224] width 693 height 11
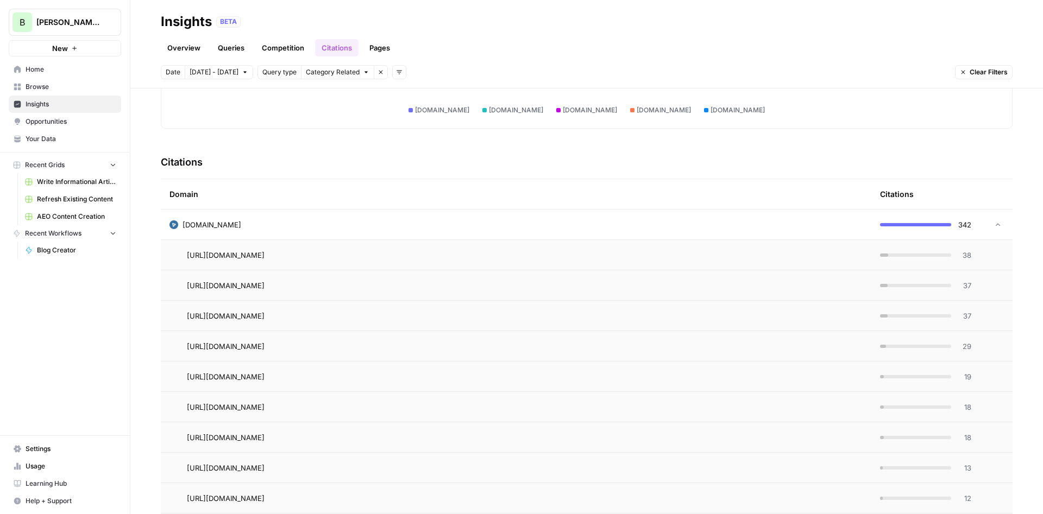
click at [771, 253] on div "https://nowcfo.com/outsourced-cfos-and-the-power-of-financial-modeling/ Go to p…" at bounding box center [525, 255] width 676 height 13
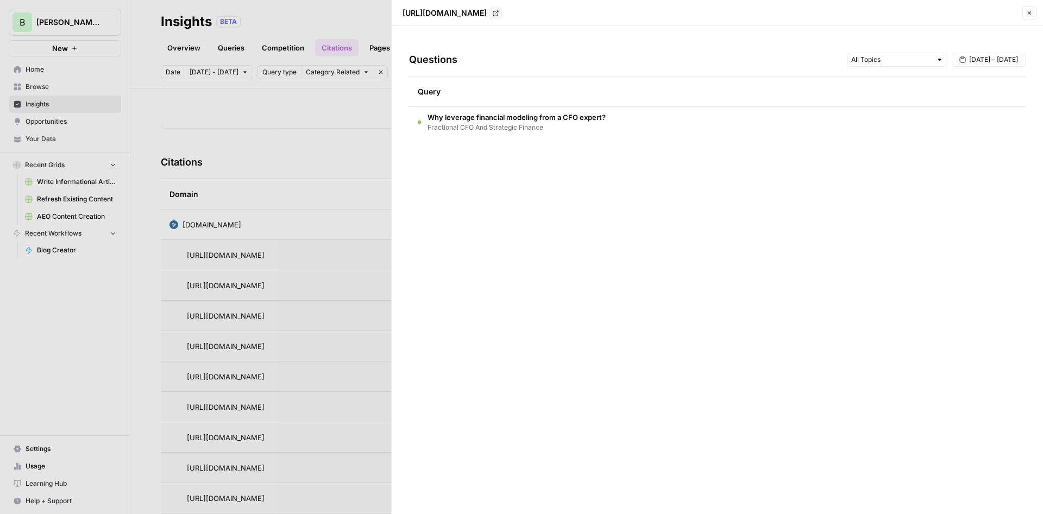
click at [522, 116] on span "Why leverage financial modeling from a CFO expert?" at bounding box center [516, 117] width 178 height 11
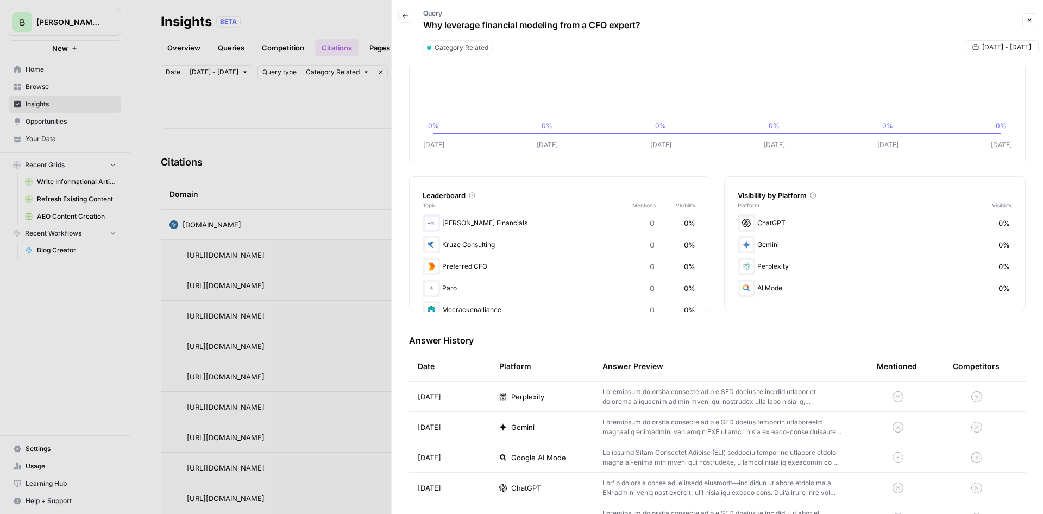
scroll to position [65, 0]
click at [649, 398] on p at bounding box center [722, 399] width 240 height 20
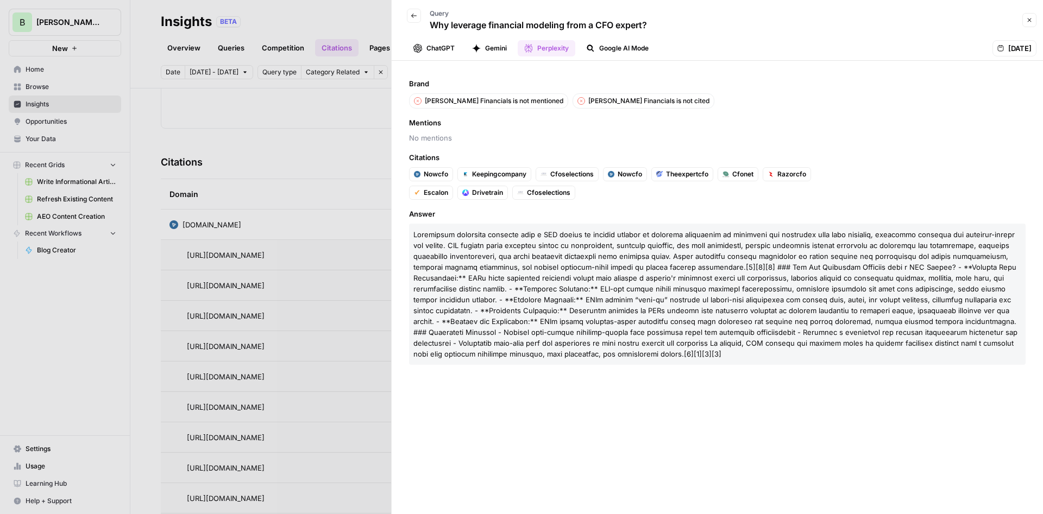
click at [1030, 21] on icon "button" at bounding box center [1029, 20] width 7 height 7
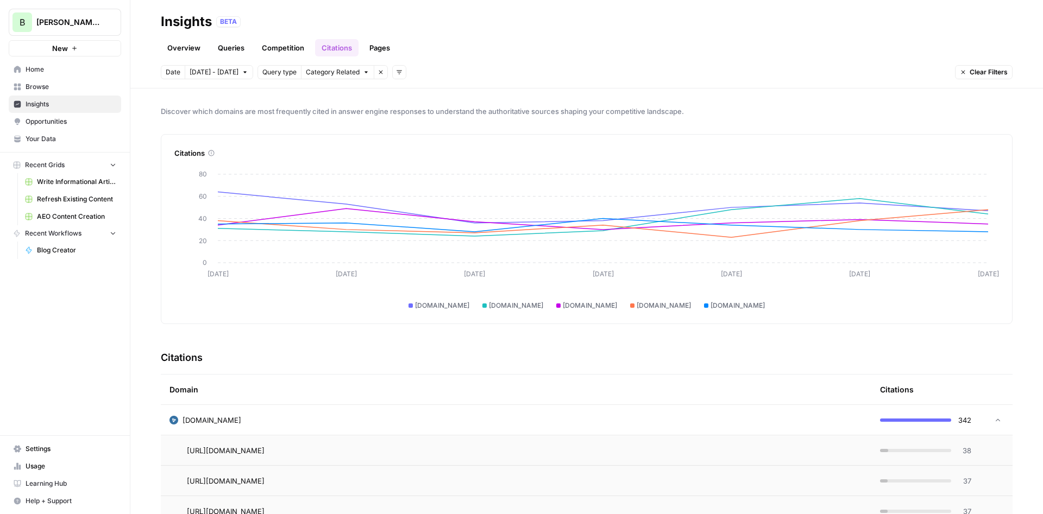
drag, startPoint x: 152, startPoint y: 402, endPoint x: 164, endPoint y: 172, distance: 230.6
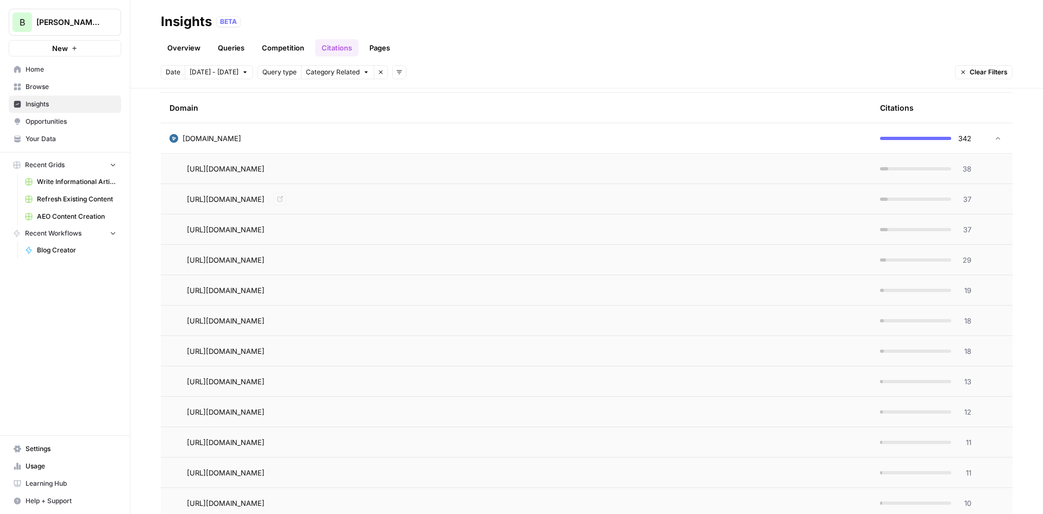
scroll to position [261, 0]
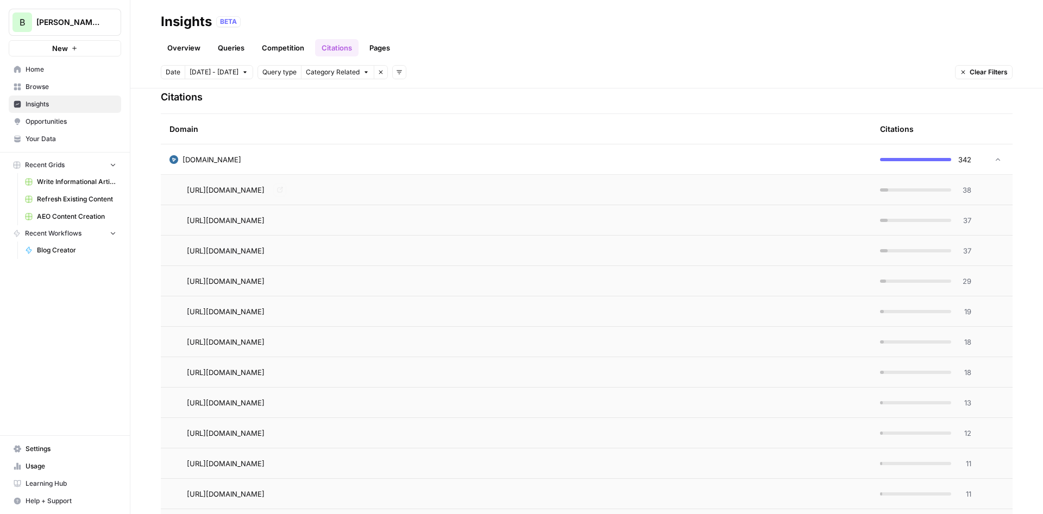
click at [207, 154] on td "[DOMAIN_NAME]" at bounding box center [516, 159] width 710 height 30
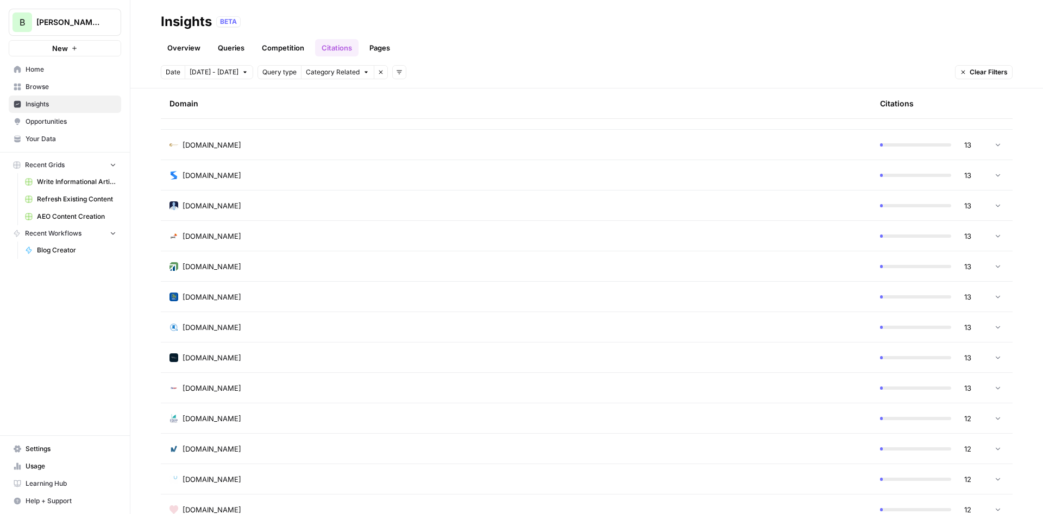
scroll to position [8259, 0]
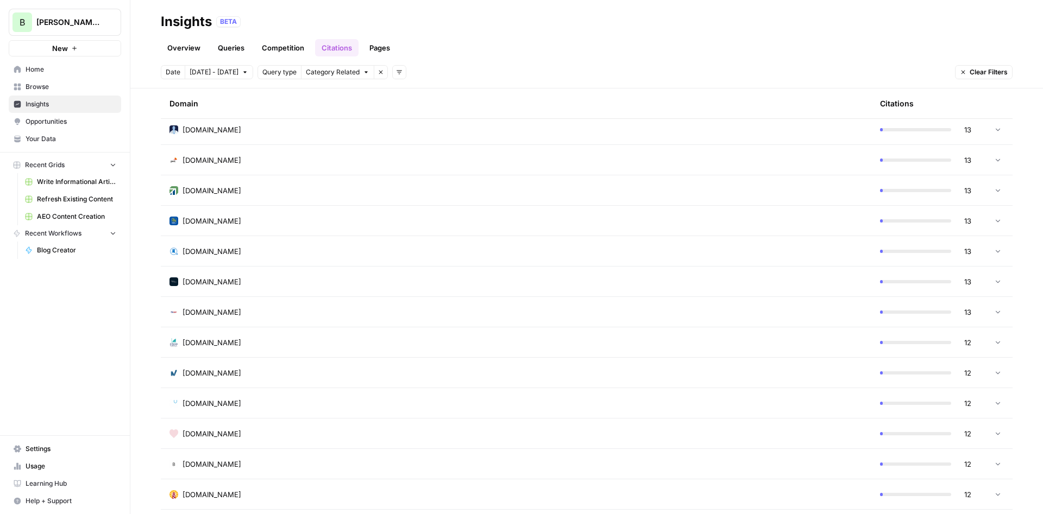
click at [747, 111] on div "Domain" at bounding box center [515, 104] width 693 height 30
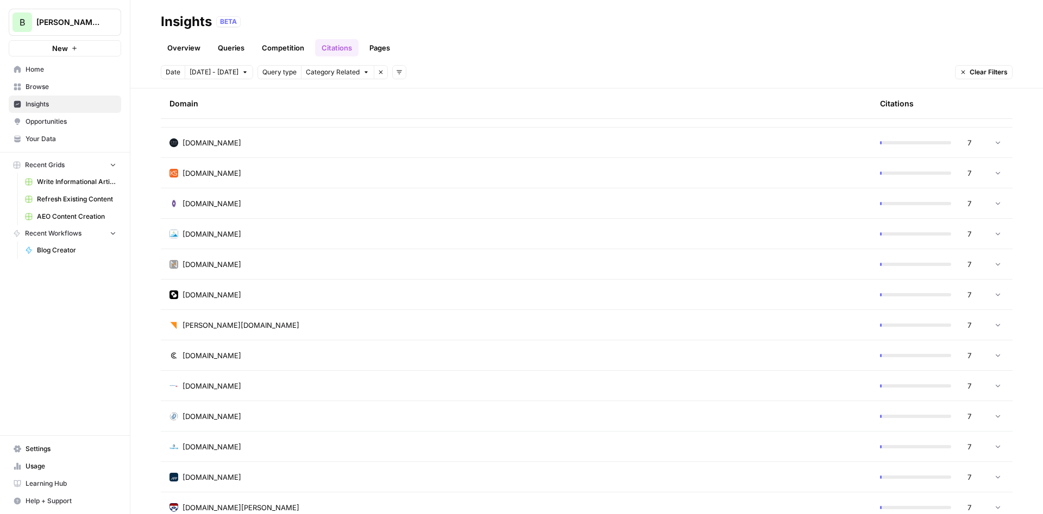
click at [256, 269] on div "newbridgefx.com" at bounding box center [515, 264] width 693 height 11
click at [256, 272] on td "newbridgefx.com" at bounding box center [516, 264] width 710 height 30
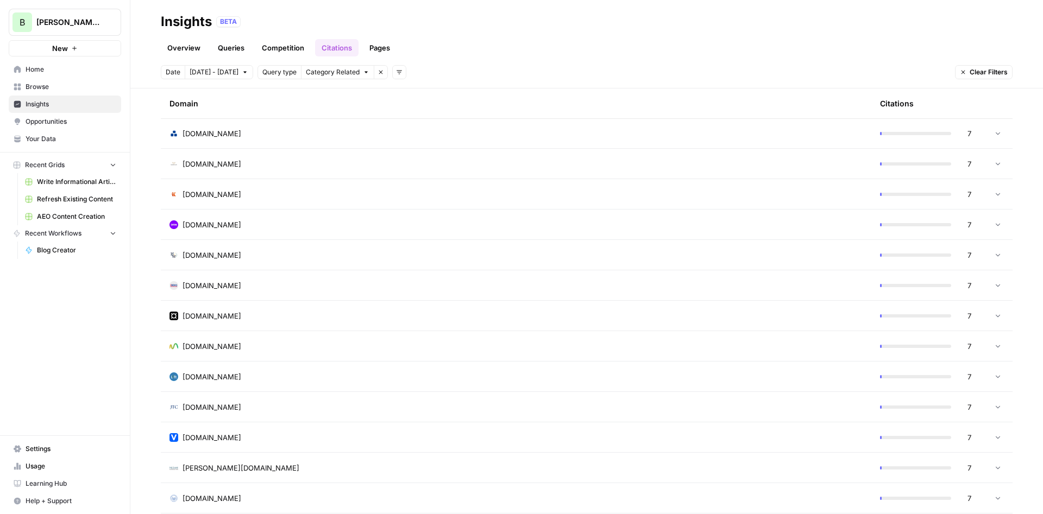
scroll to position [15645, 0]
